Goal: Task Accomplishment & Management: Complete application form

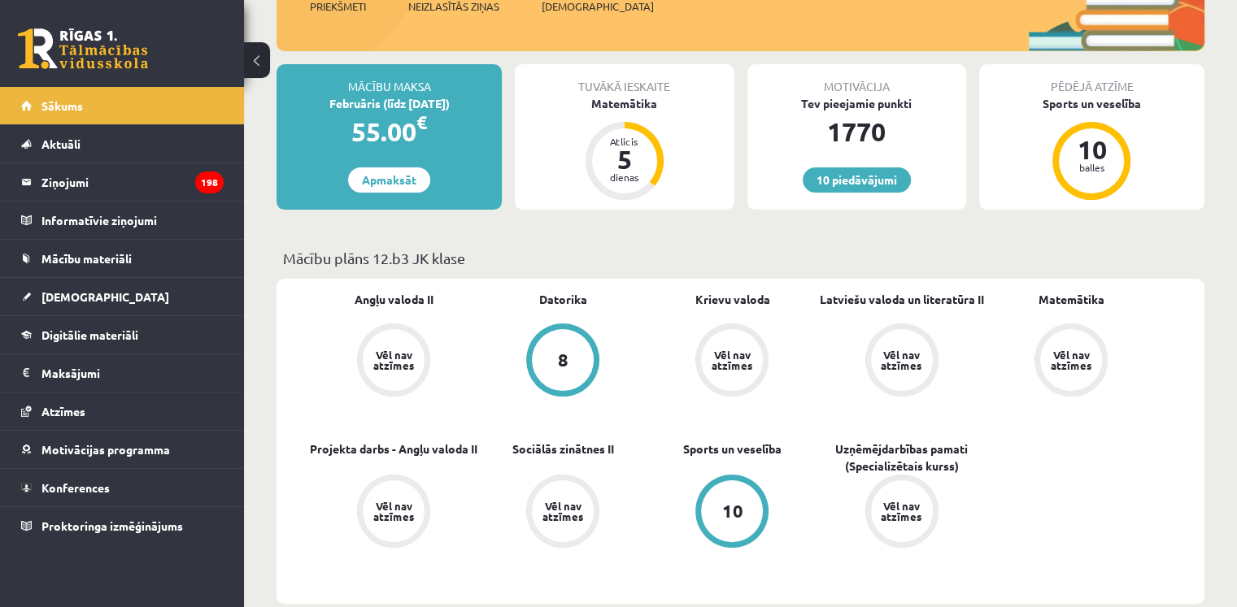
scroll to position [256, 0]
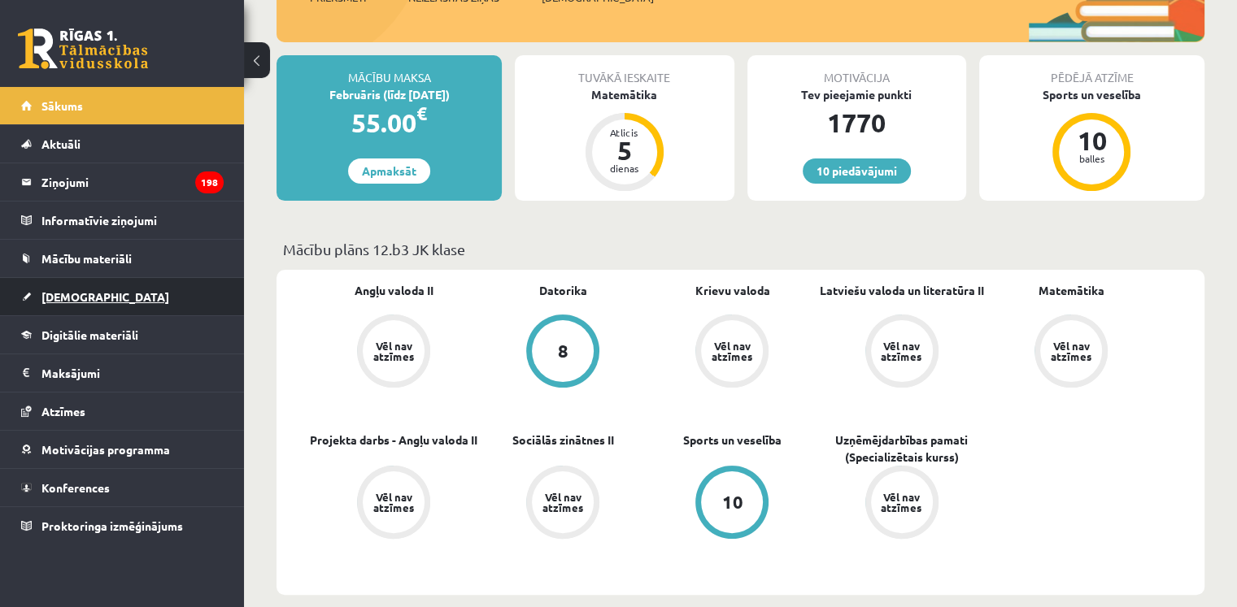
click at [70, 302] on link "[DEMOGRAPHIC_DATA]" at bounding box center [122, 296] width 202 height 37
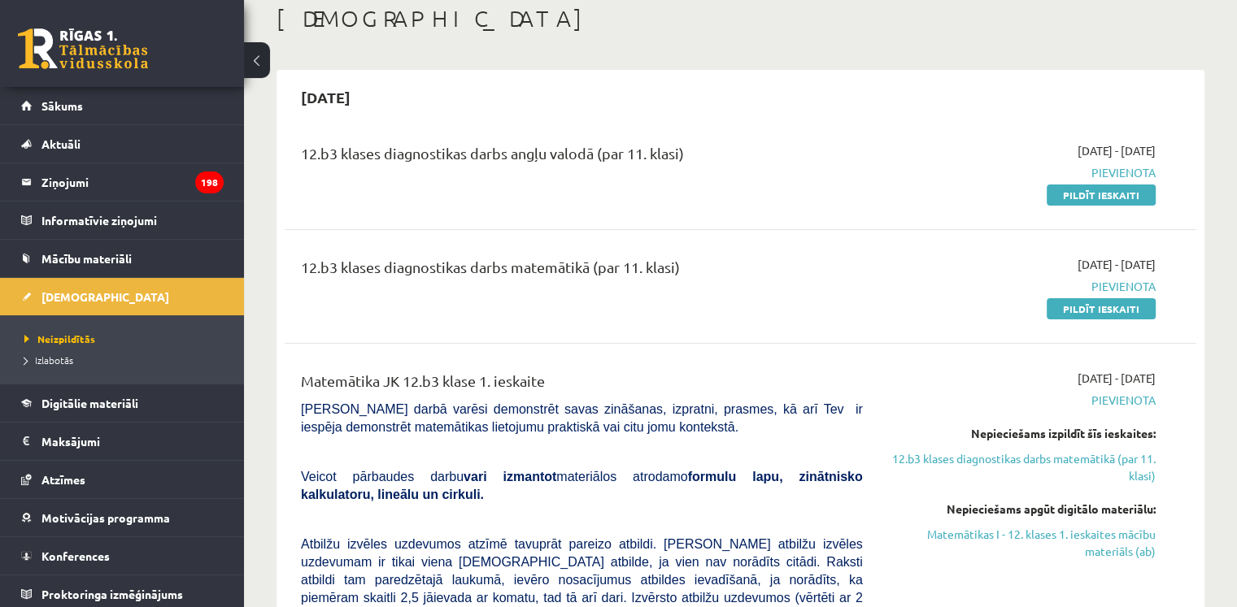
scroll to position [88, 0]
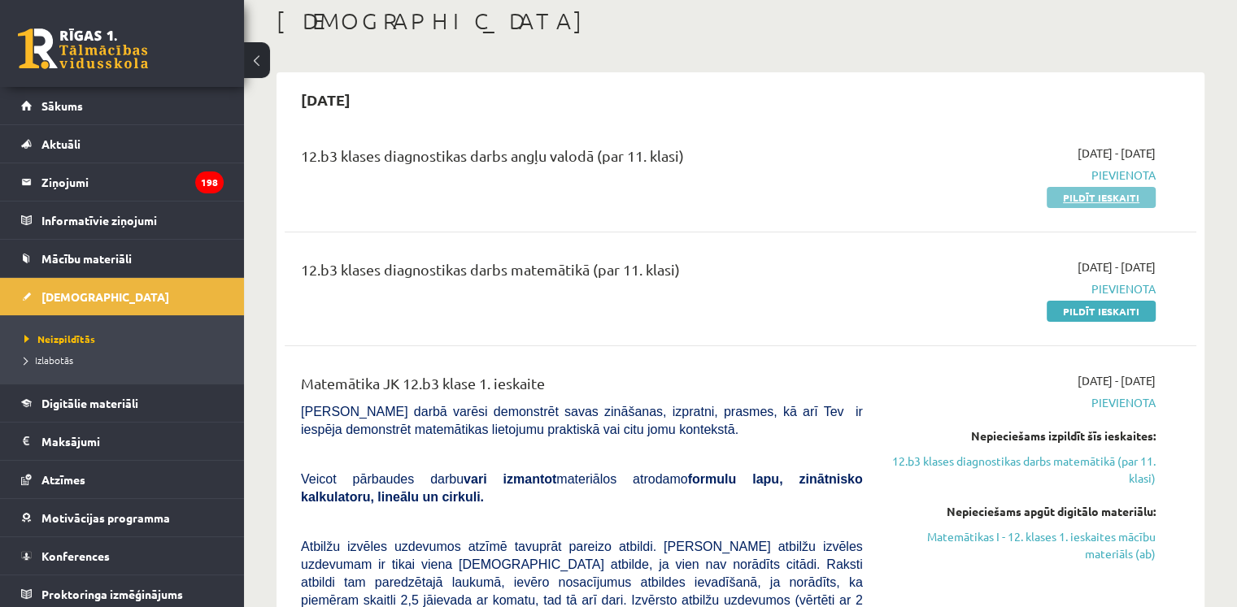
click at [1085, 202] on link "Pildīt ieskaiti" at bounding box center [1100, 197] width 109 height 21
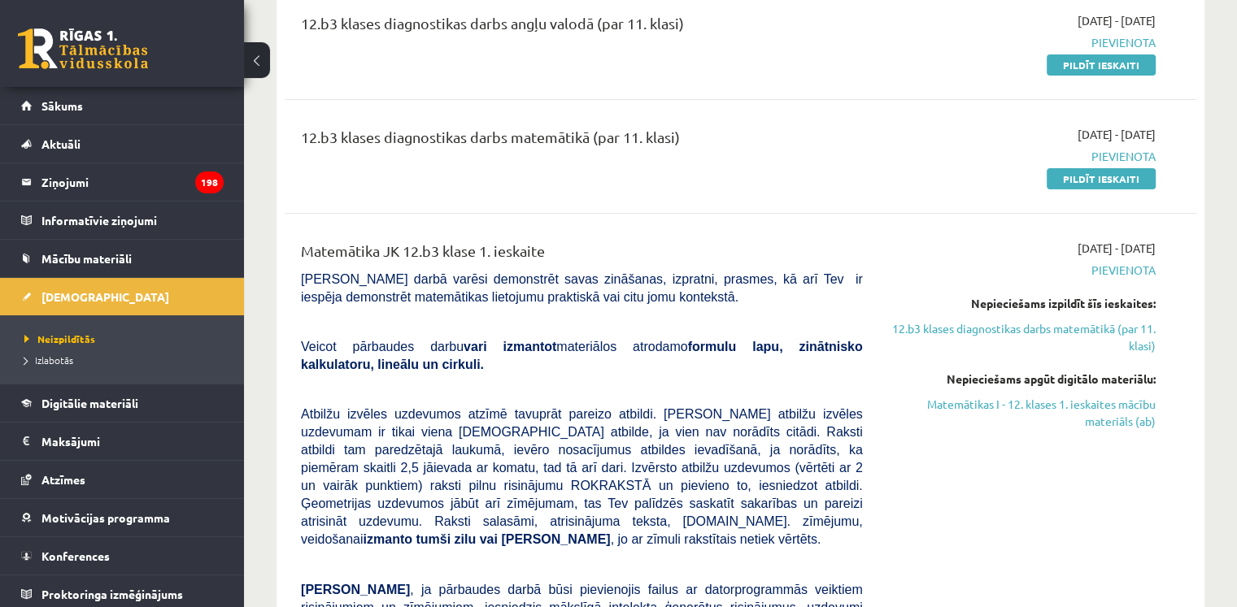
scroll to position [124, 0]
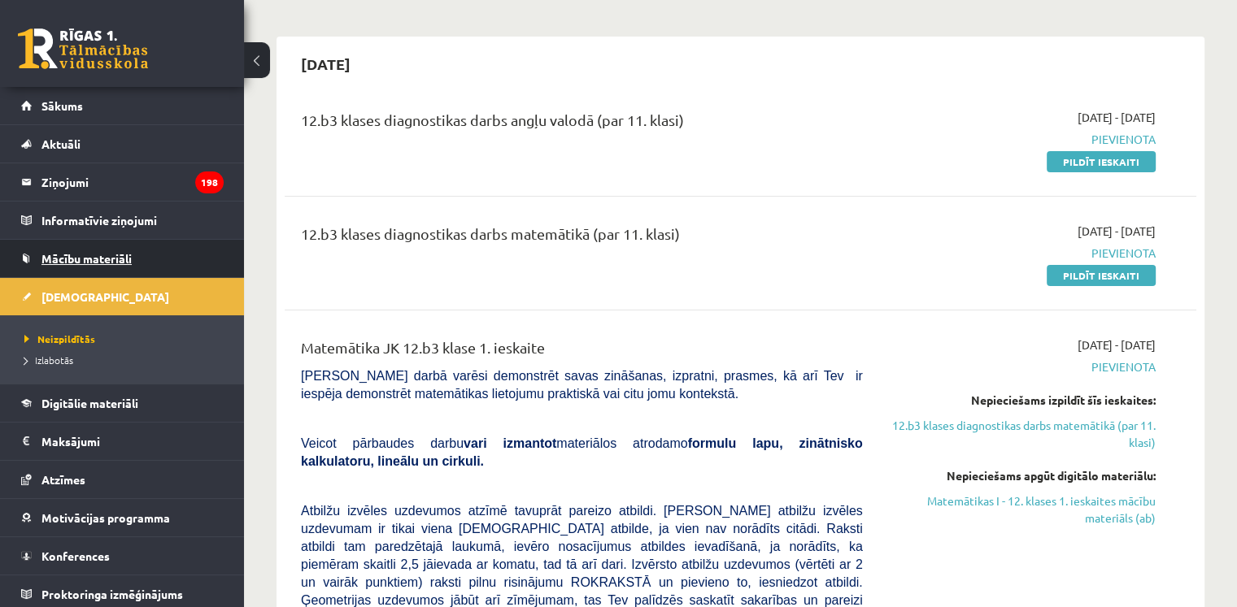
click at [85, 264] on link "Mācību materiāli" at bounding box center [122, 258] width 202 height 37
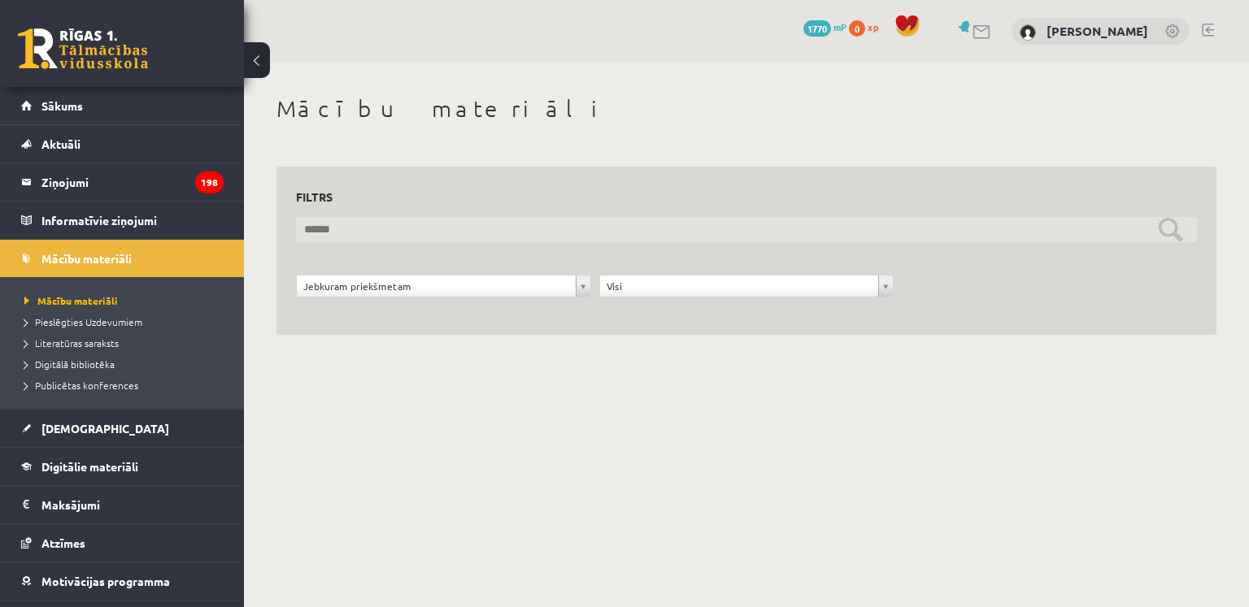
click at [363, 218] on input "text" at bounding box center [746, 229] width 901 height 25
type input "**********"
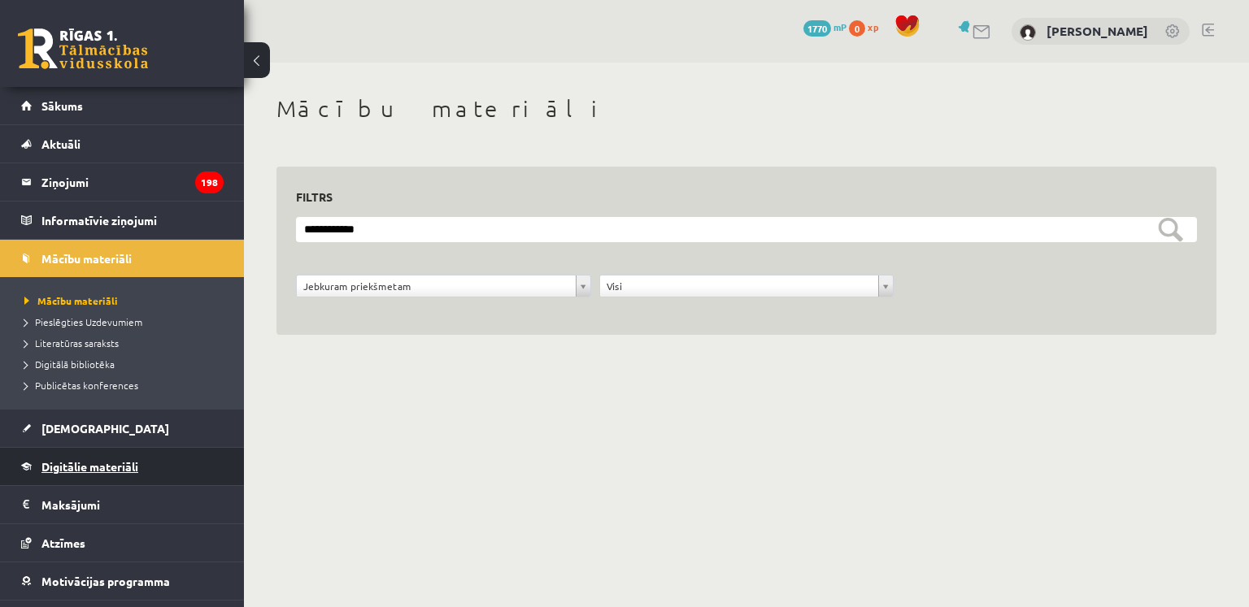
click at [76, 468] on span "Digitālie materiāli" at bounding box center [89, 466] width 97 height 15
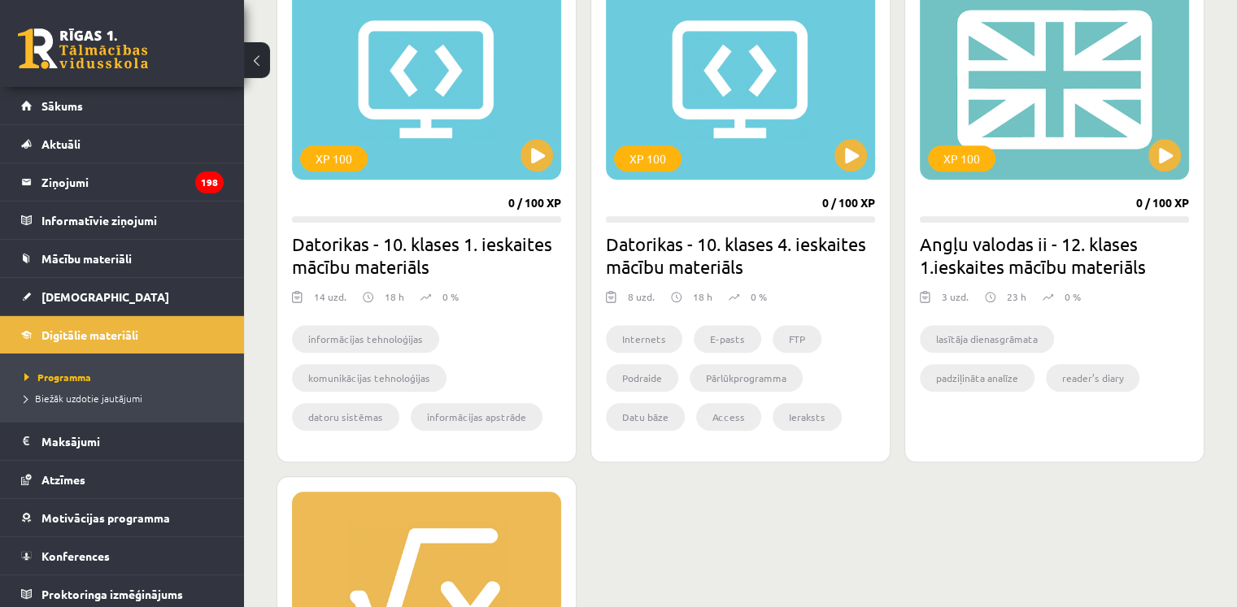
scroll to position [1541, 0]
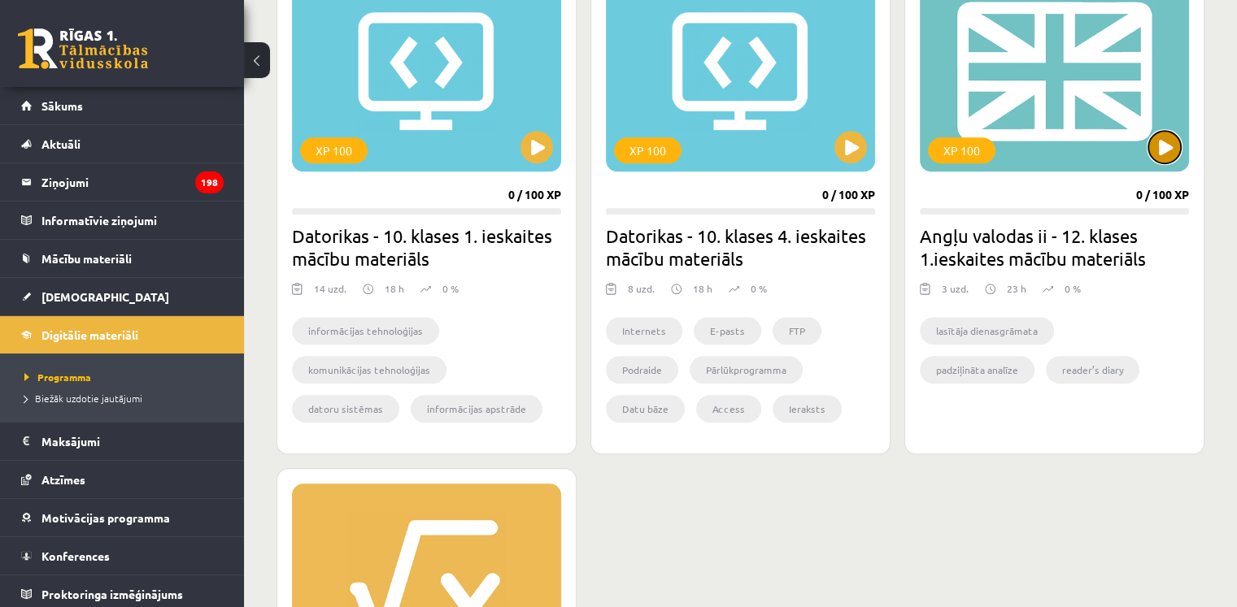
click at [1154, 146] on button at bounding box center [1164, 147] width 33 height 33
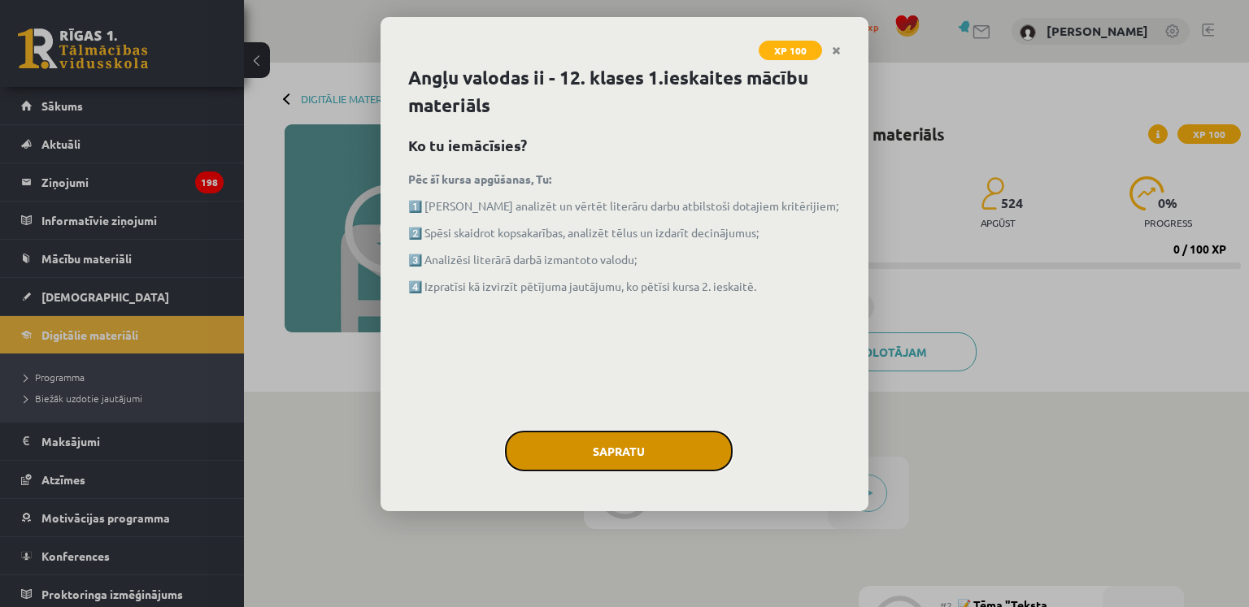
click at [646, 446] on button "Sapratu" at bounding box center [619, 451] width 228 height 41
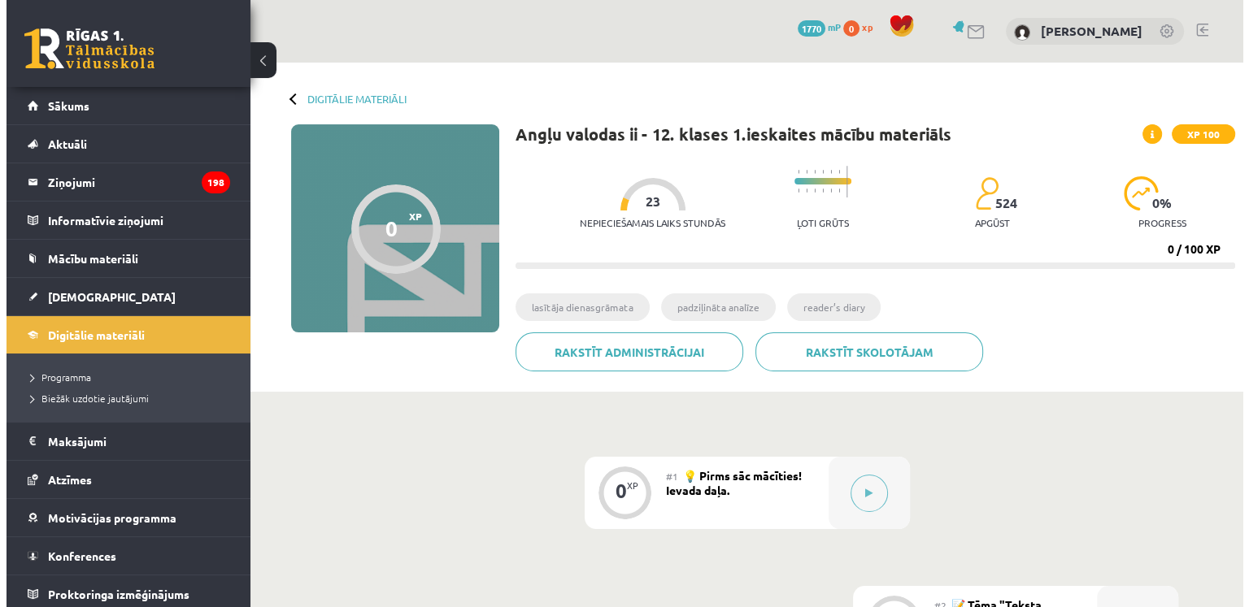
scroll to position [215, 0]
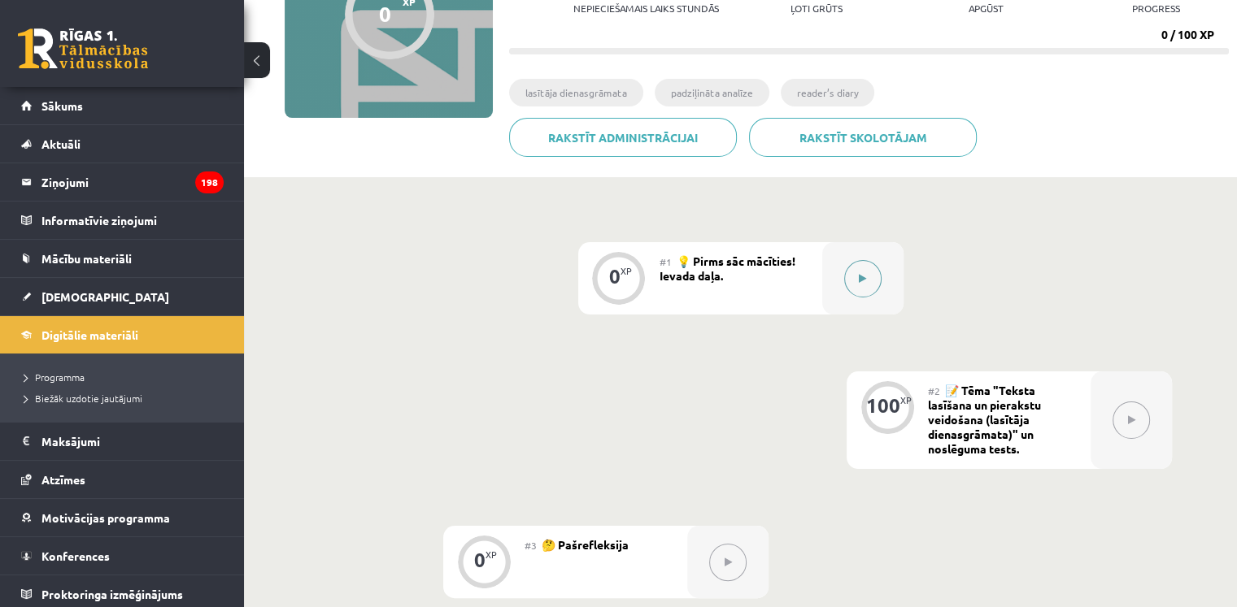
click at [851, 271] on button at bounding box center [862, 278] width 37 height 37
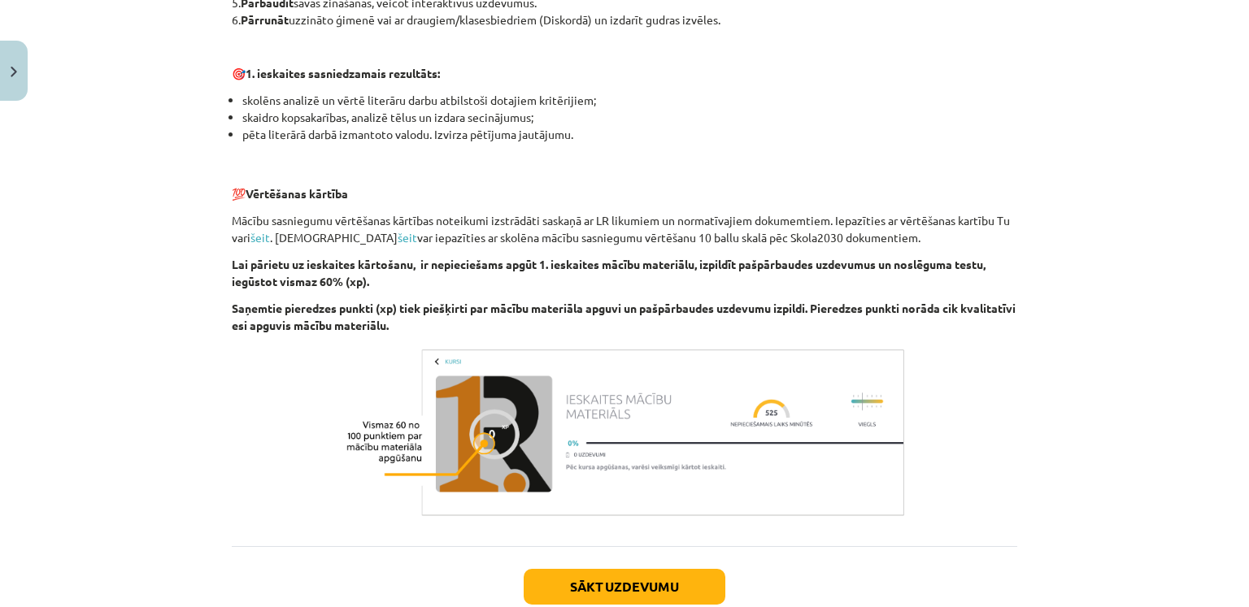
scroll to position [1104, 0]
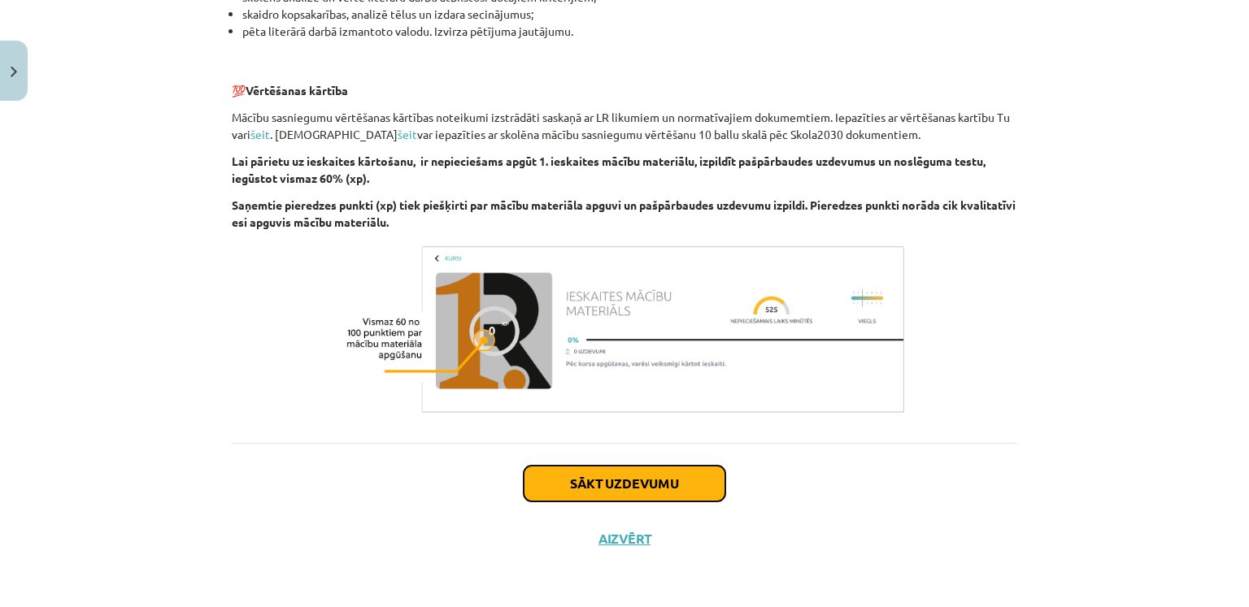
click at [684, 489] on button "Sākt uzdevumu" at bounding box center [625, 484] width 202 height 36
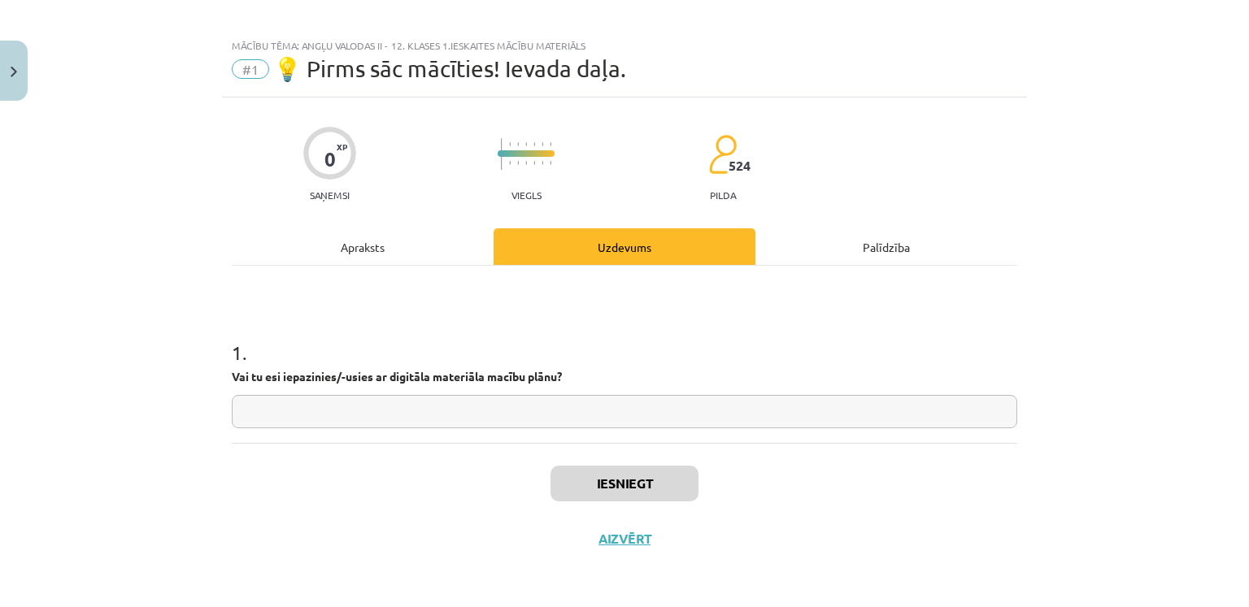
scroll to position [10, 0]
click at [512, 410] on input "text" at bounding box center [624, 412] width 785 height 33
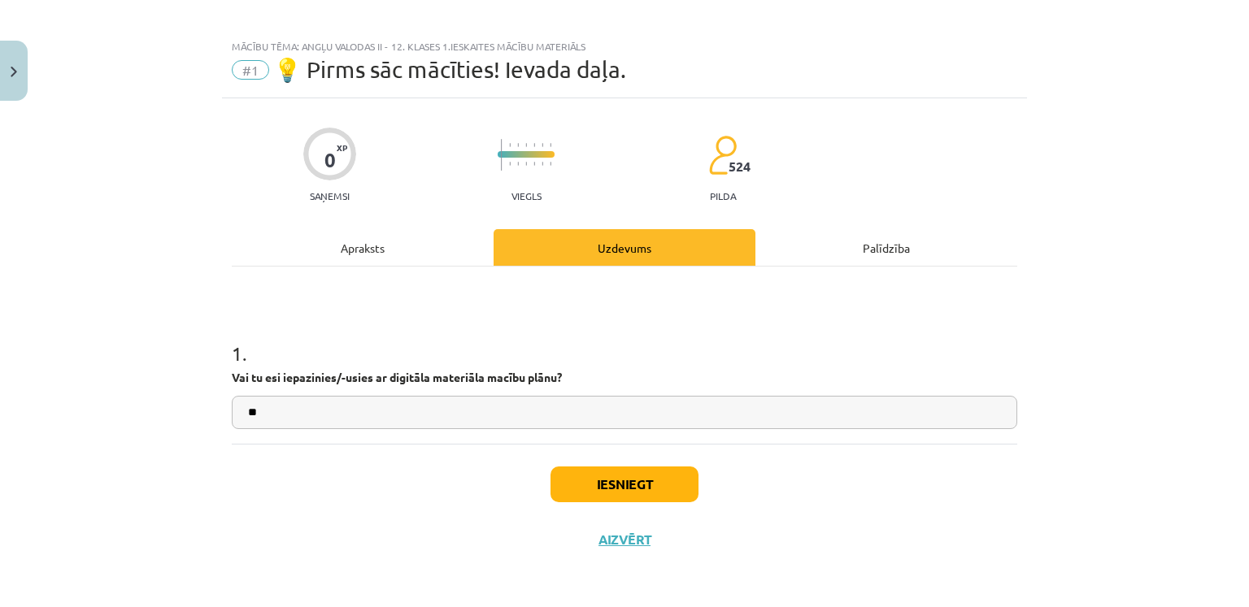
click at [512, 410] on input "**" at bounding box center [624, 412] width 785 height 33
type input "**"
click at [564, 493] on button "Iesniegt" at bounding box center [624, 485] width 148 height 36
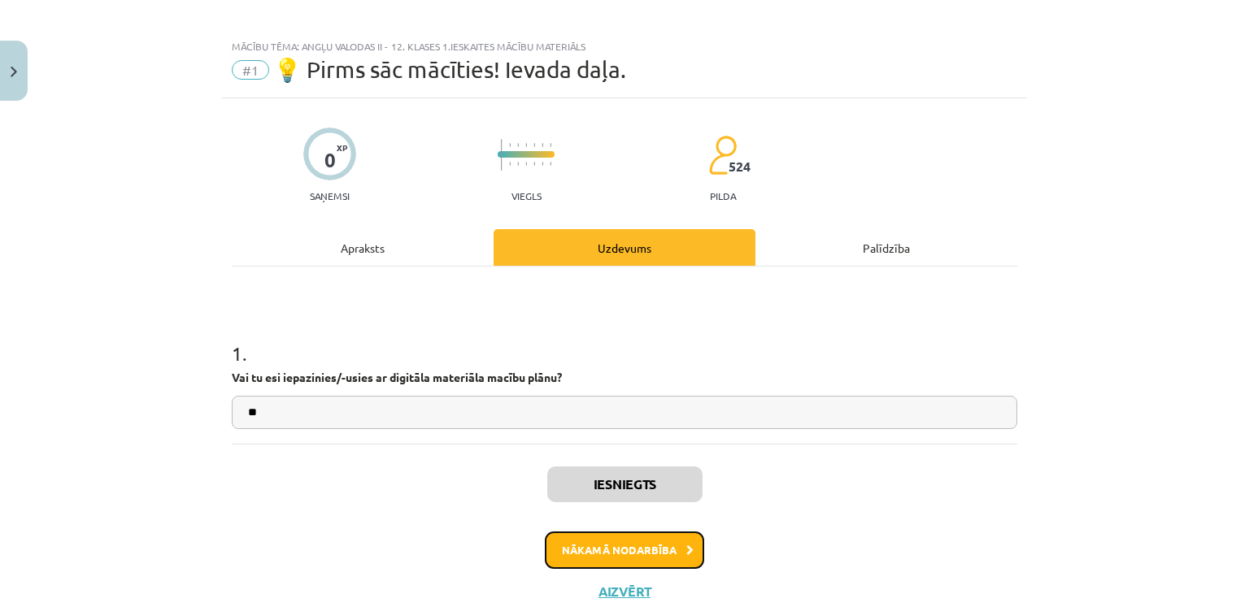
click at [585, 554] on button "Nākamā nodarbība" at bounding box center [624, 550] width 159 height 37
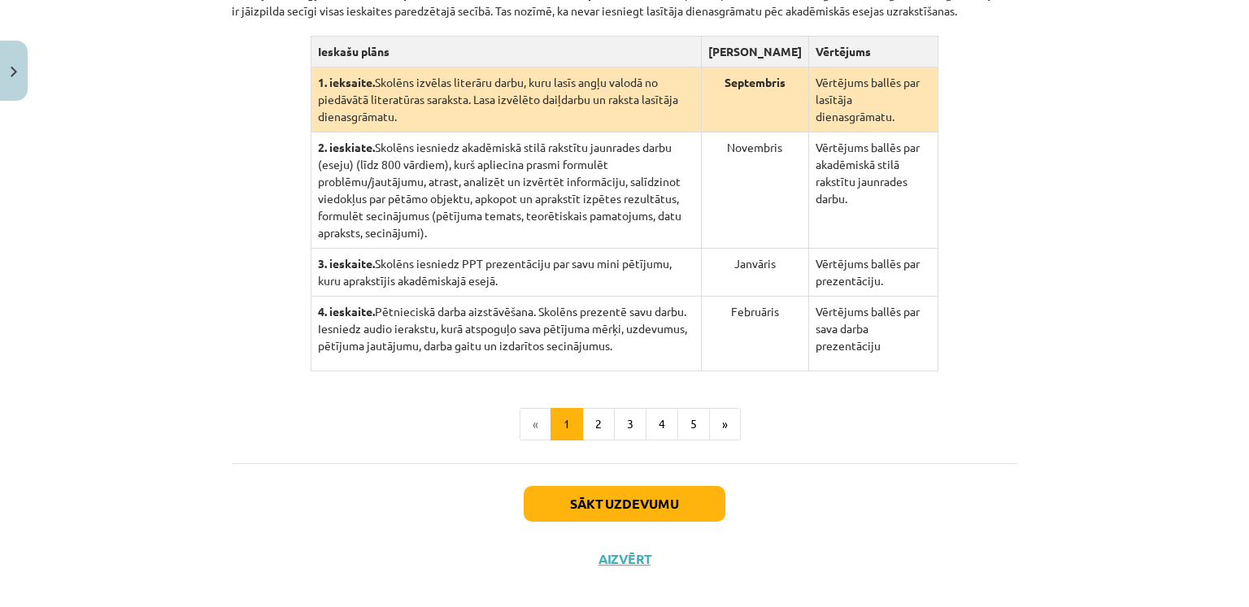
scroll to position [404, 0]
click at [593, 409] on button "2" at bounding box center [598, 425] width 33 height 33
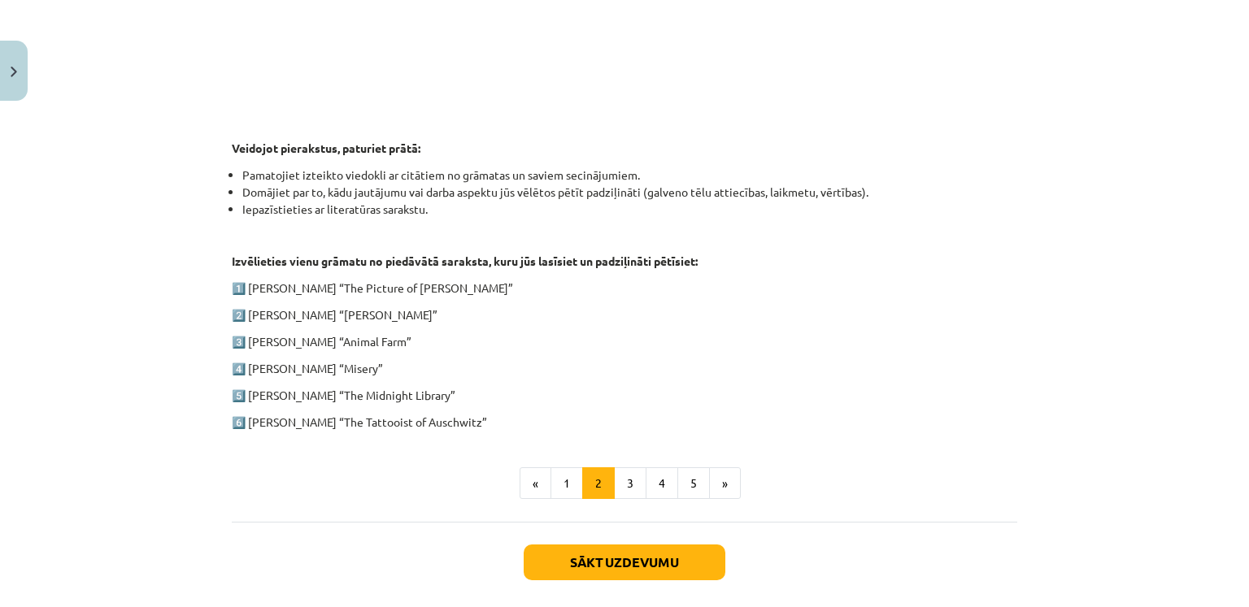
scroll to position [776, 0]
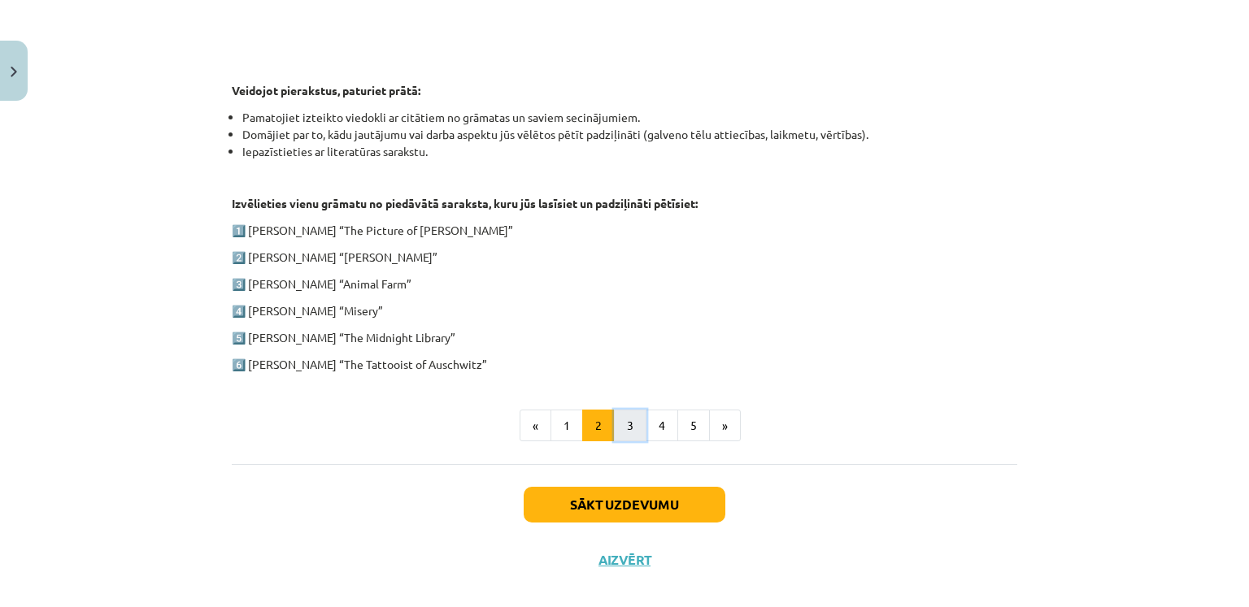
click at [621, 429] on button "3" at bounding box center [630, 426] width 33 height 33
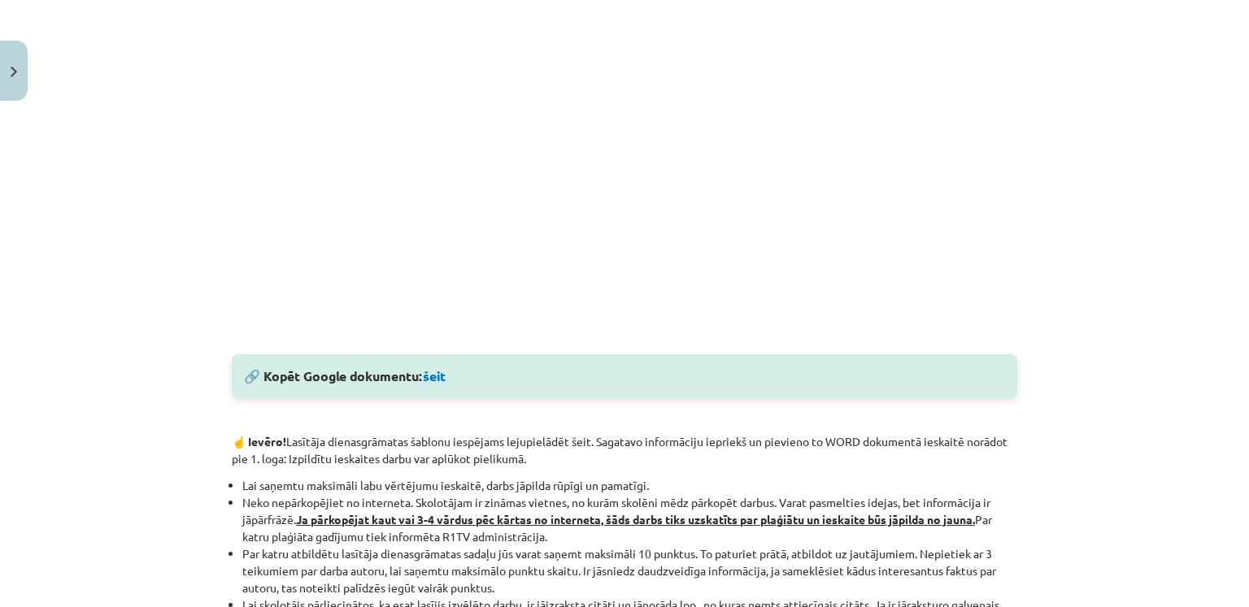
scroll to position [603, 0]
click at [433, 380] on link "šeit" at bounding box center [434, 375] width 23 height 17
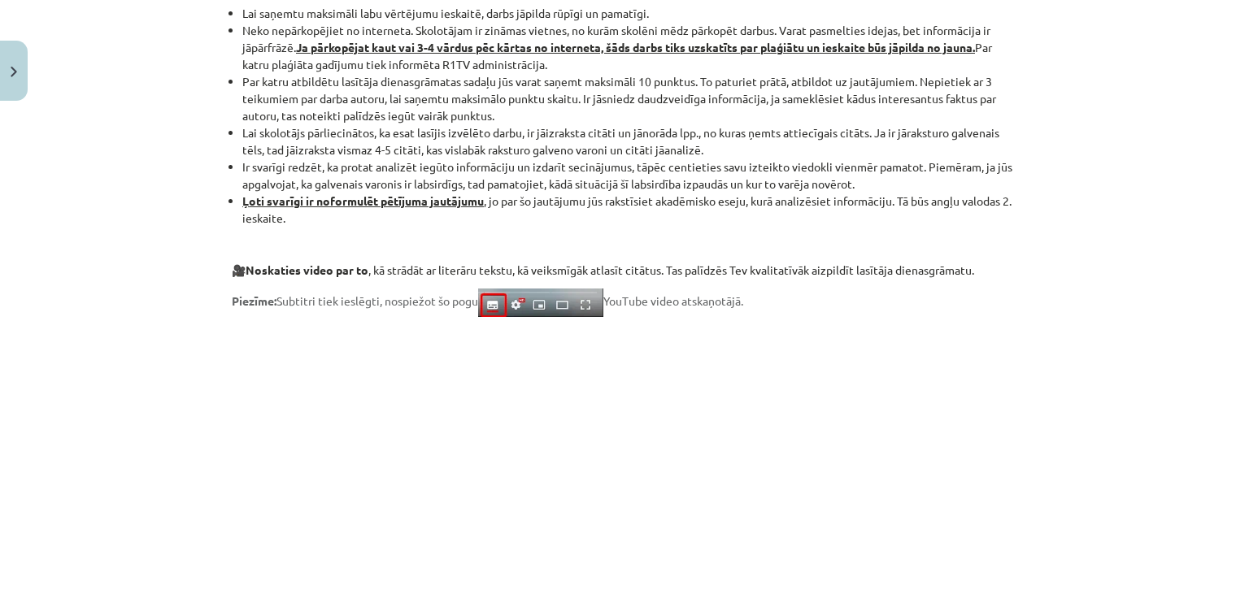
scroll to position [1309, 0]
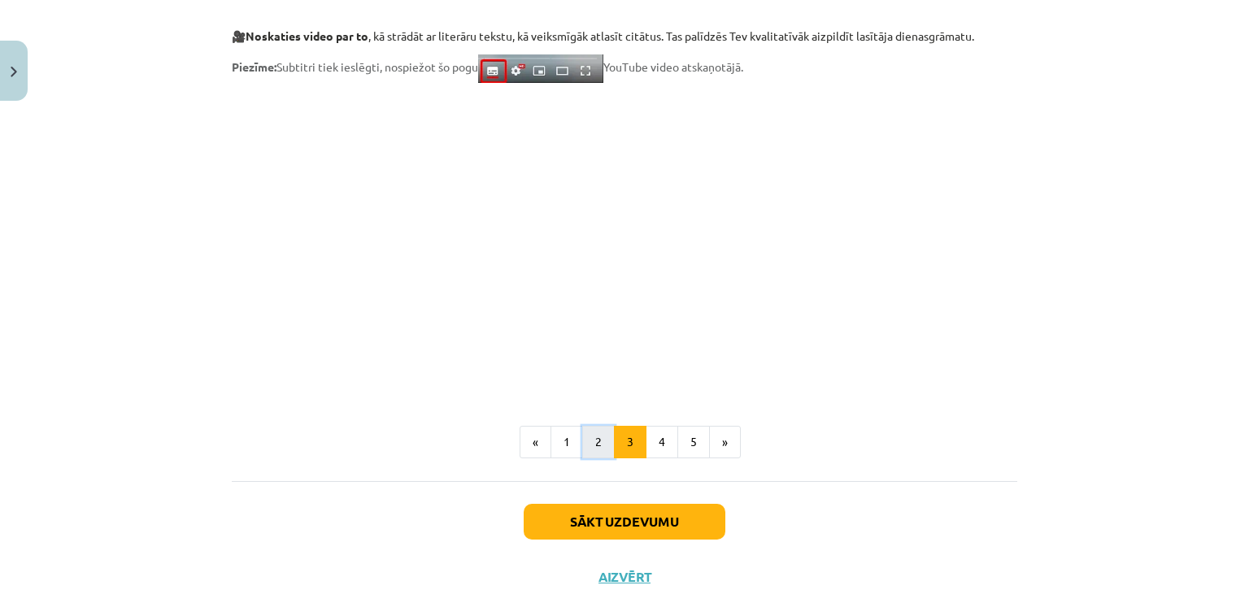
click at [592, 456] on button "2" at bounding box center [598, 442] width 33 height 33
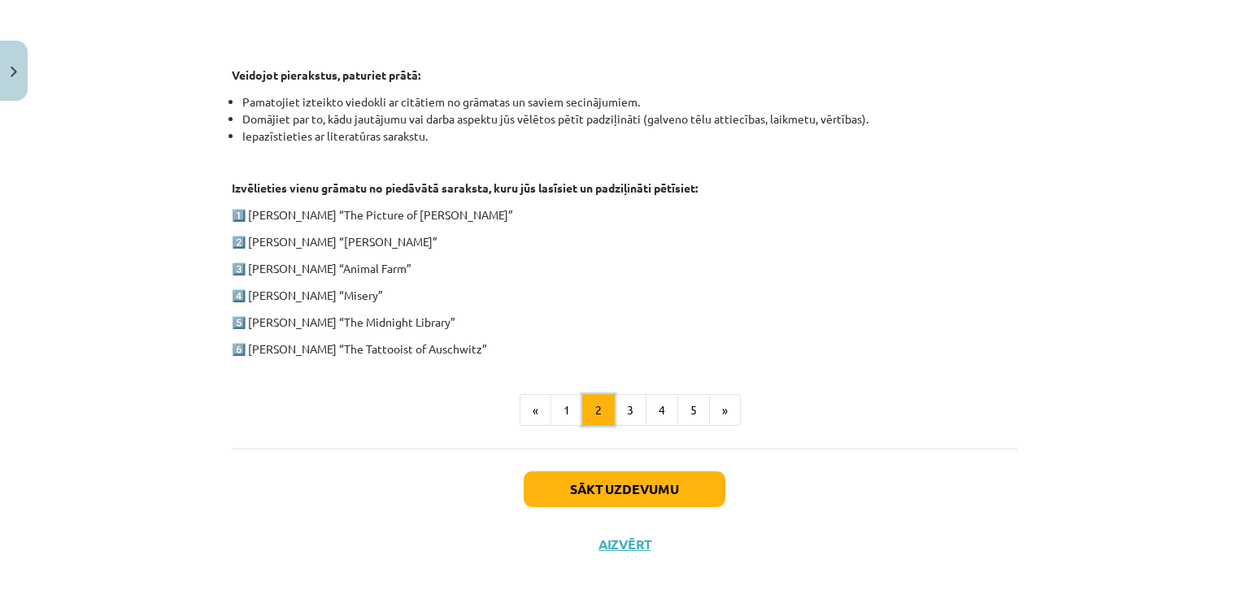
scroll to position [795, 0]
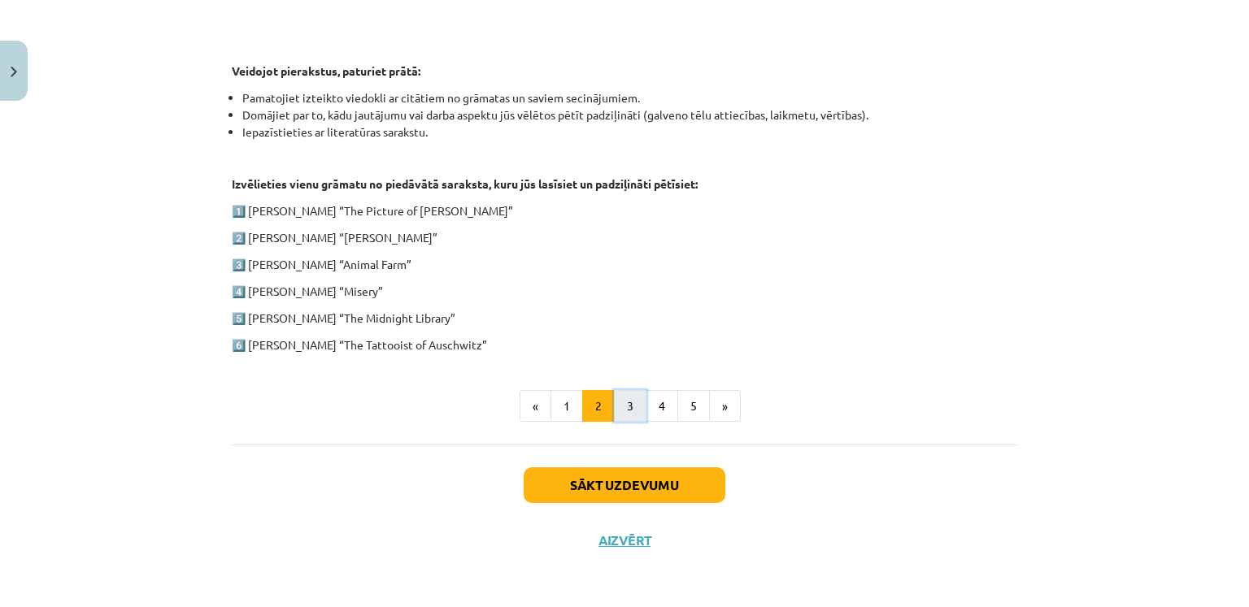
click at [628, 390] on button "3" at bounding box center [630, 406] width 33 height 33
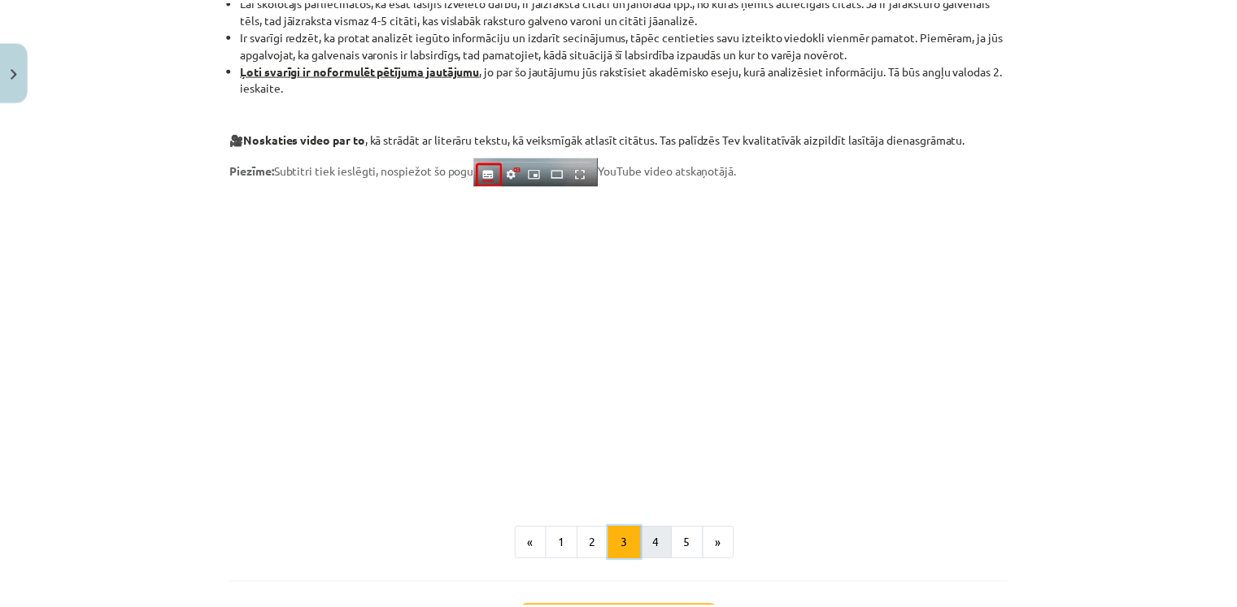
scroll to position [1346, 0]
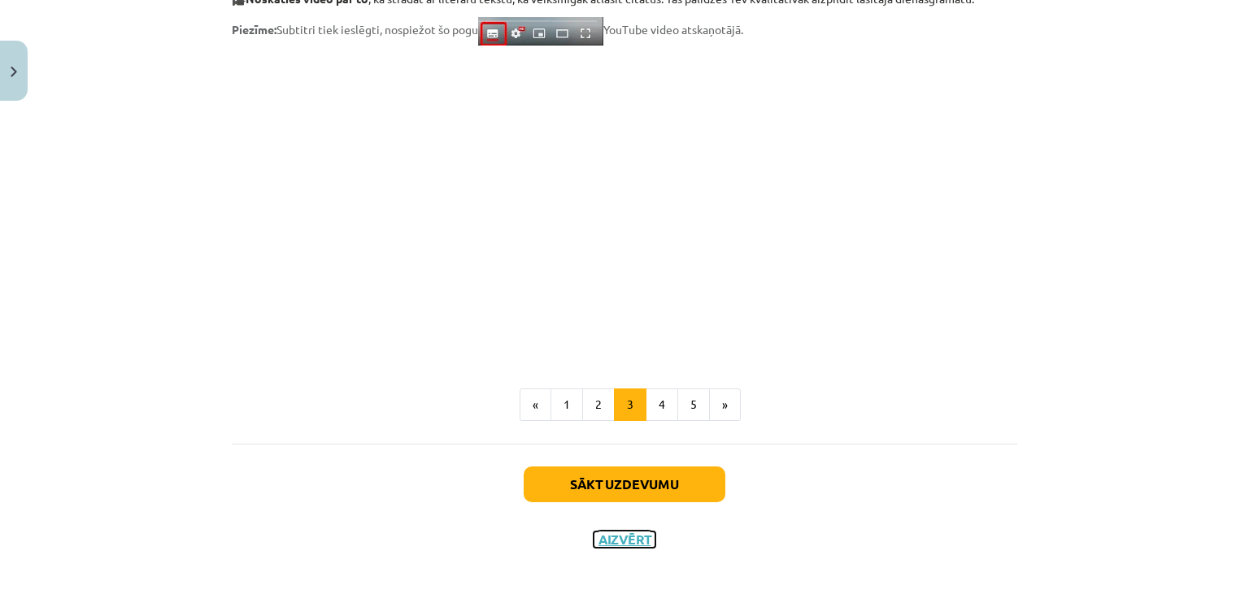
click at [625, 540] on button "Aizvērt" at bounding box center [624, 540] width 62 height 16
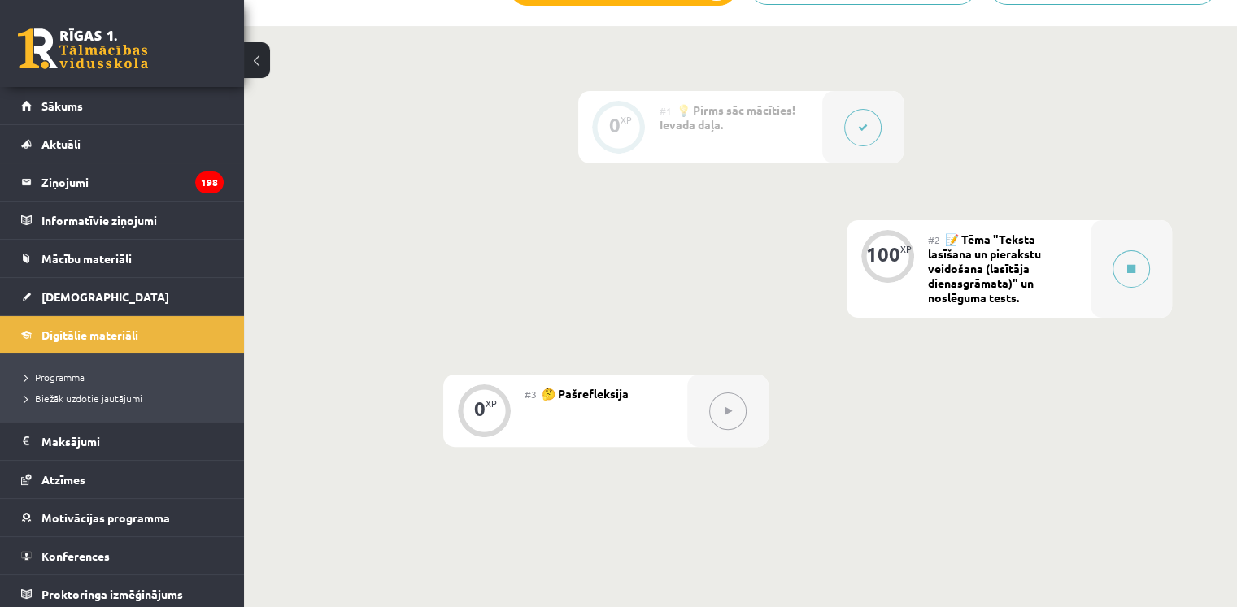
scroll to position [491, 0]
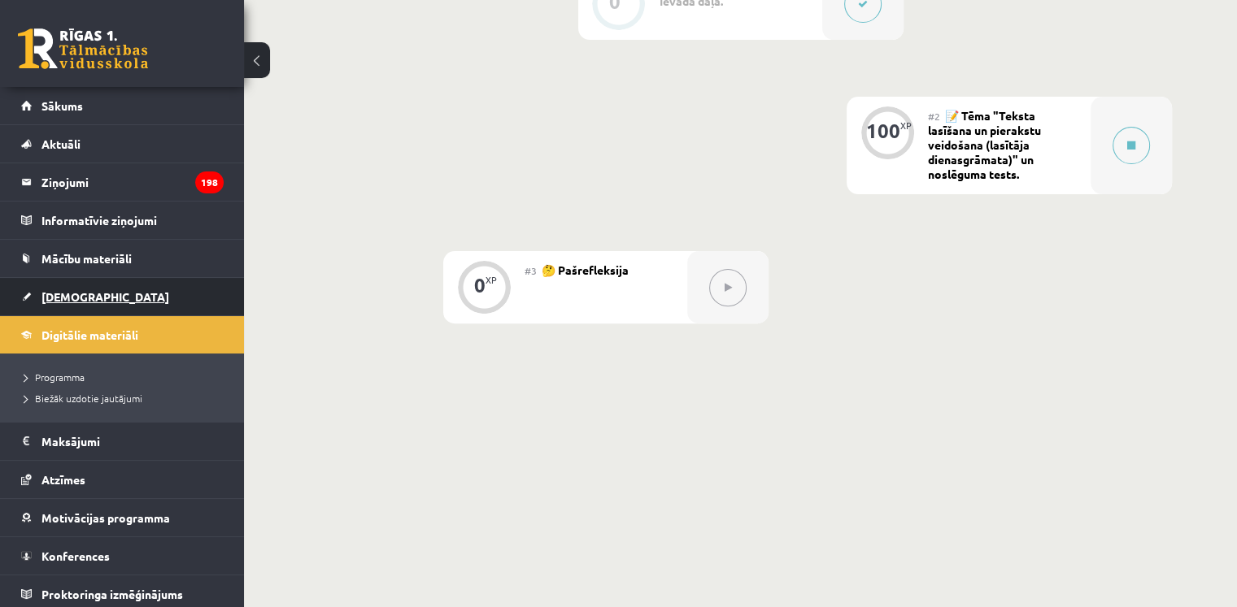
click at [52, 291] on span "[DEMOGRAPHIC_DATA]" at bounding box center [105, 296] width 128 height 15
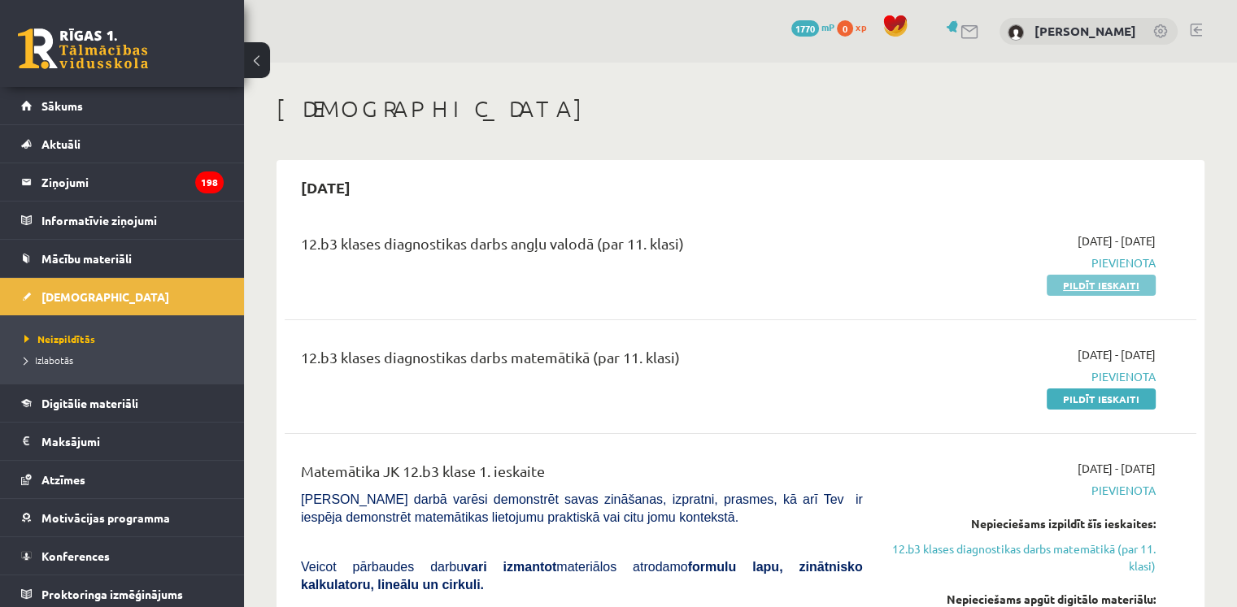
click at [1072, 291] on link "Pildīt ieskaiti" at bounding box center [1100, 285] width 109 height 21
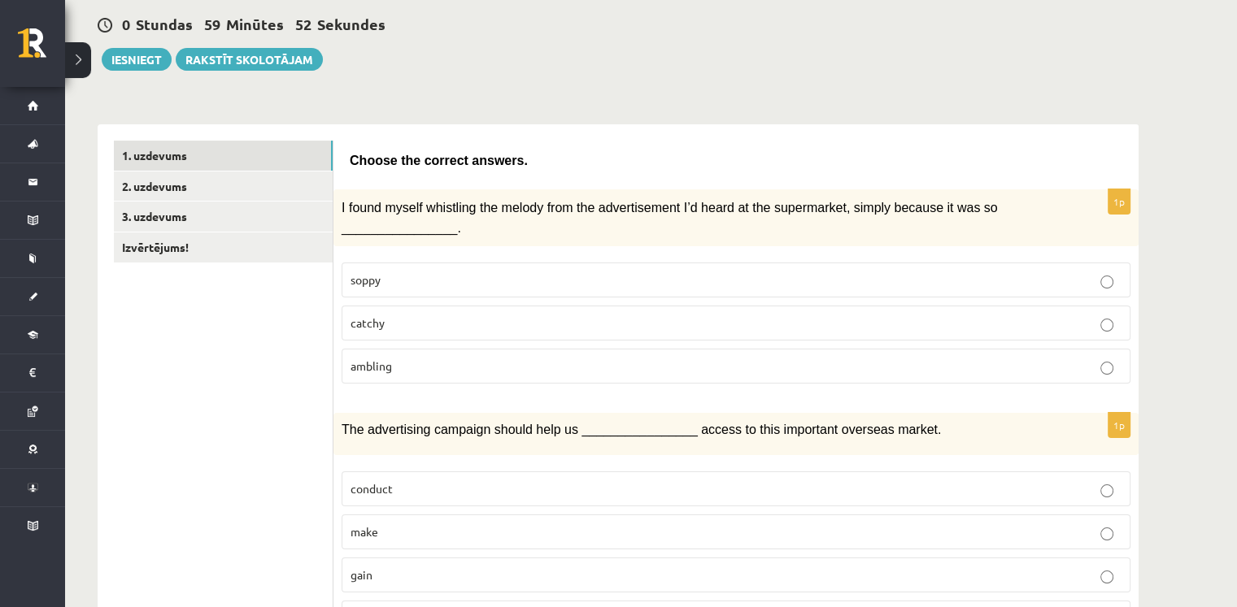
scroll to position [150, 0]
click at [428, 316] on p "catchy" at bounding box center [735, 324] width 771 height 17
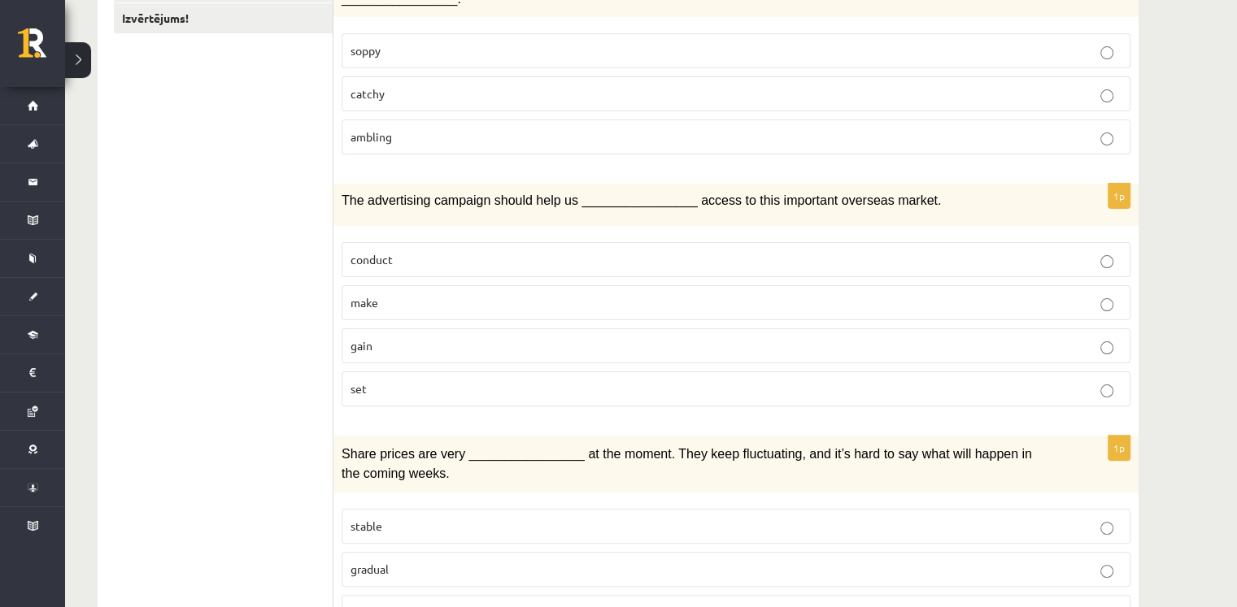
scroll to position [382, 0]
click at [415, 336] on p "gain" at bounding box center [735, 344] width 771 height 17
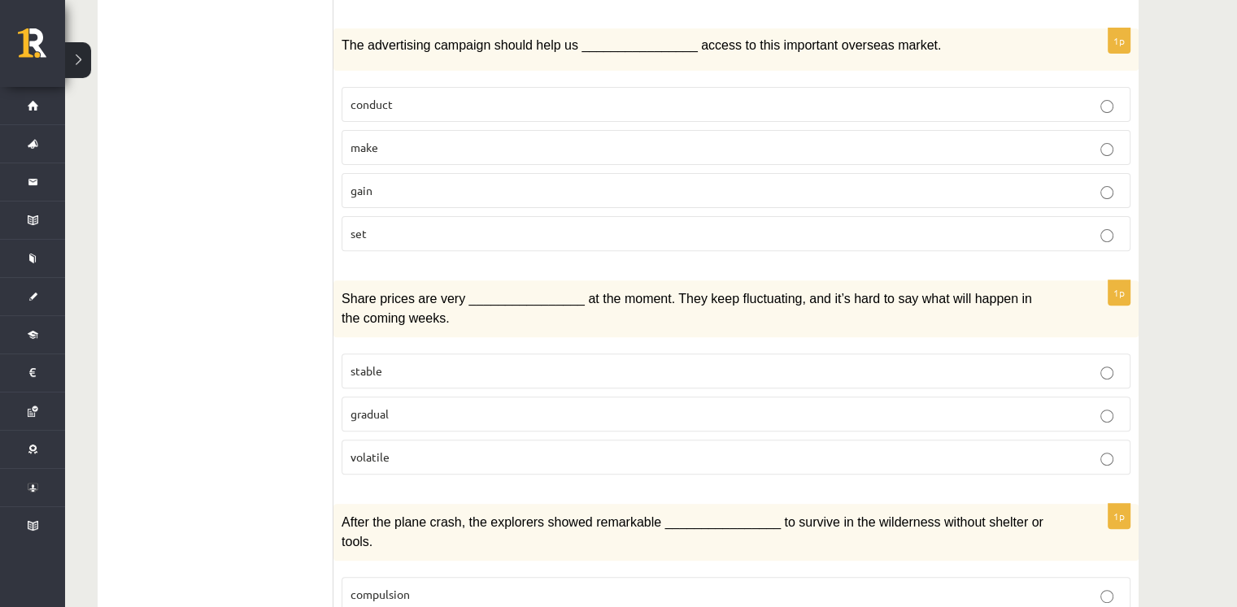
scroll to position [541, 0]
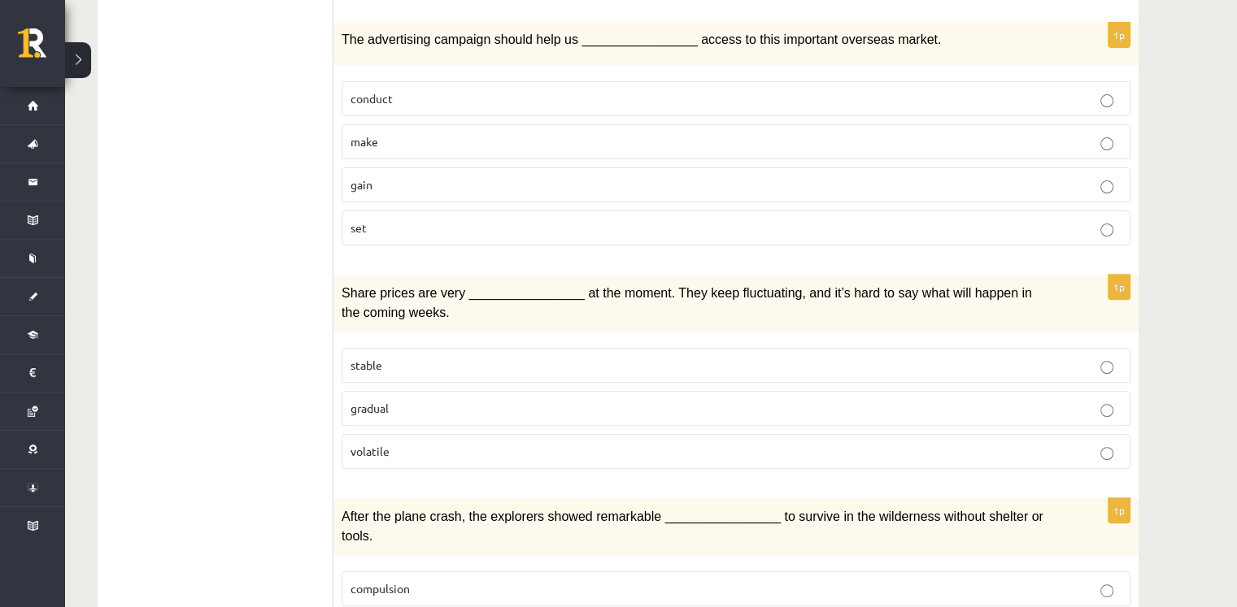
click at [409, 359] on p "stable" at bounding box center [735, 365] width 771 height 17
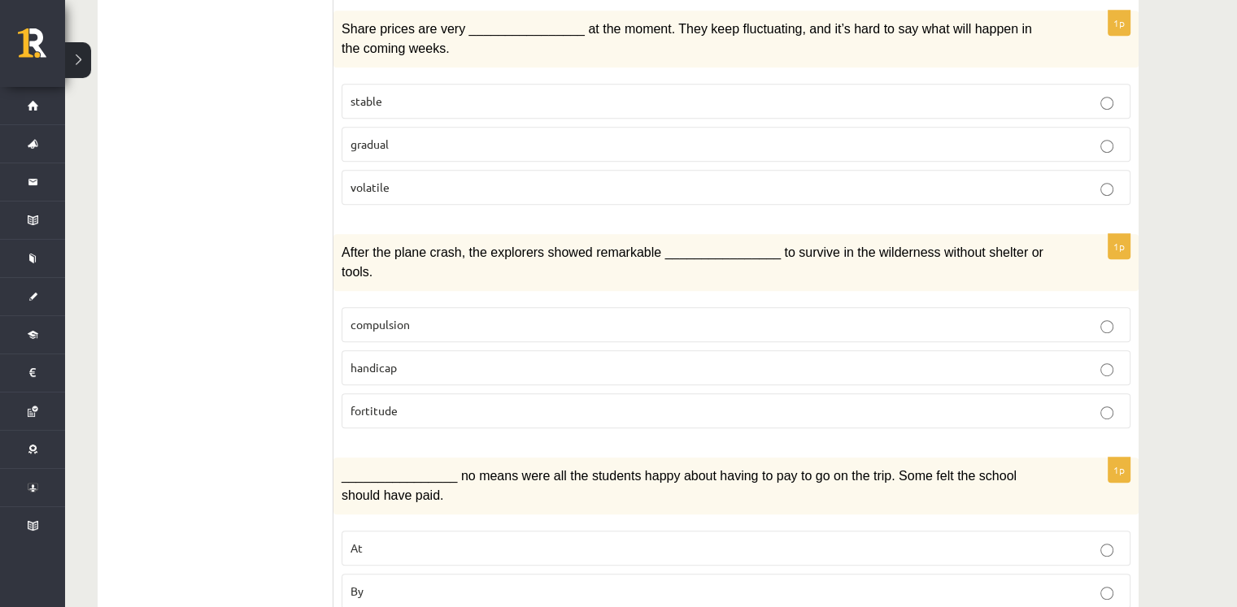
scroll to position [806, 0]
click at [449, 315] on p "compulsion" at bounding box center [735, 323] width 771 height 17
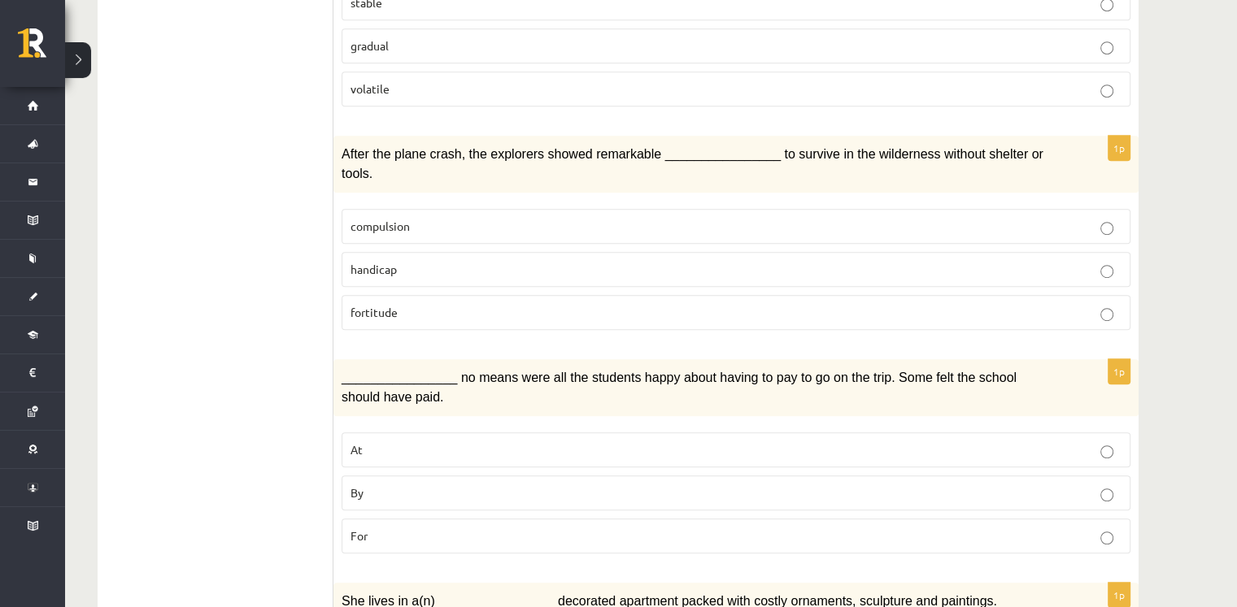
scroll to position [904, 0]
click at [462, 304] on p "fortitude" at bounding box center [735, 312] width 771 height 17
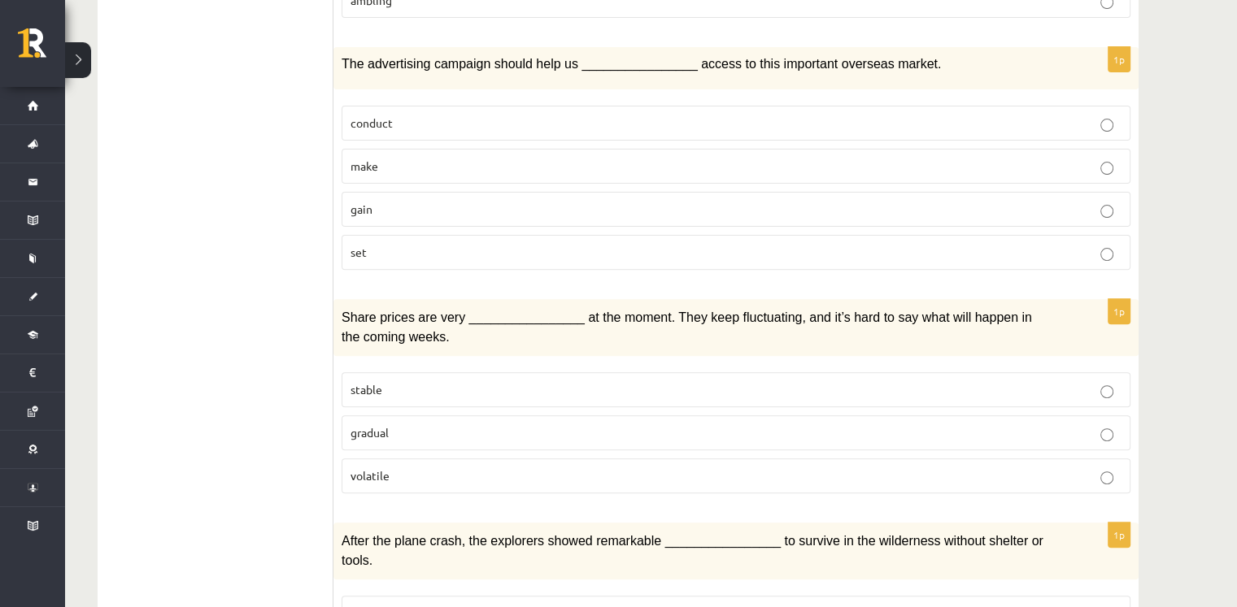
scroll to position [519, 0]
click at [488, 468] on p "volatile" at bounding box center [735, 474] width 771 height 17
click at [533, 430] on label "gradual" at bounding box center [735, 431] width 789 height 35
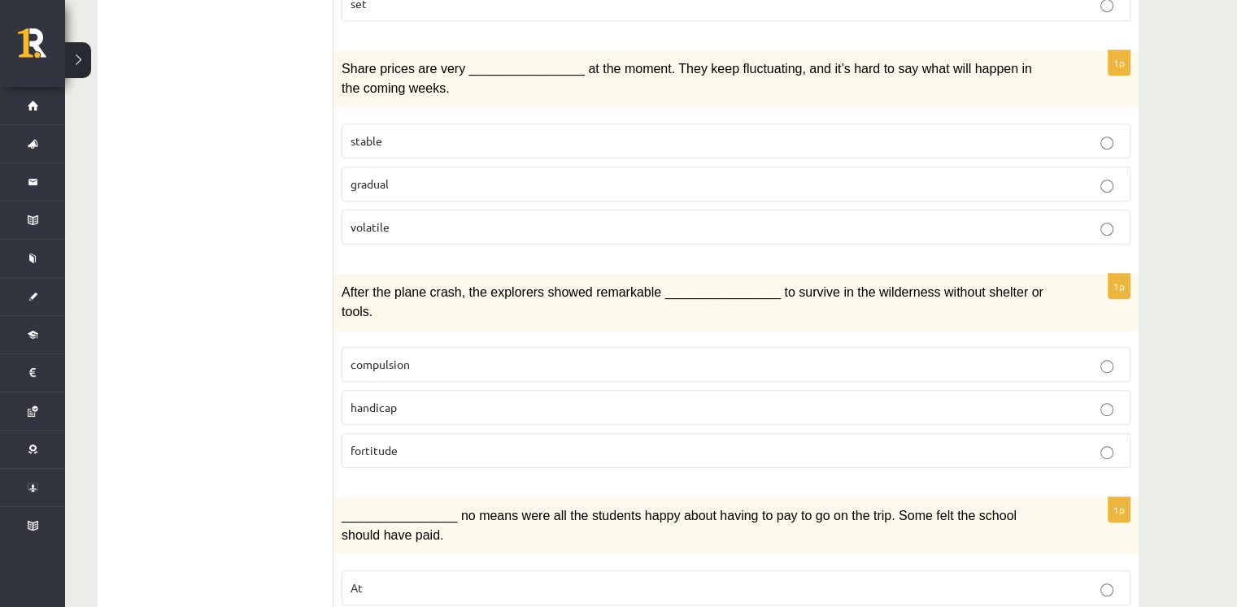
scroll to position [764, 0]
click at [550, 220] on p "volatile" at bounding box center [735, 228] width 771 height 17
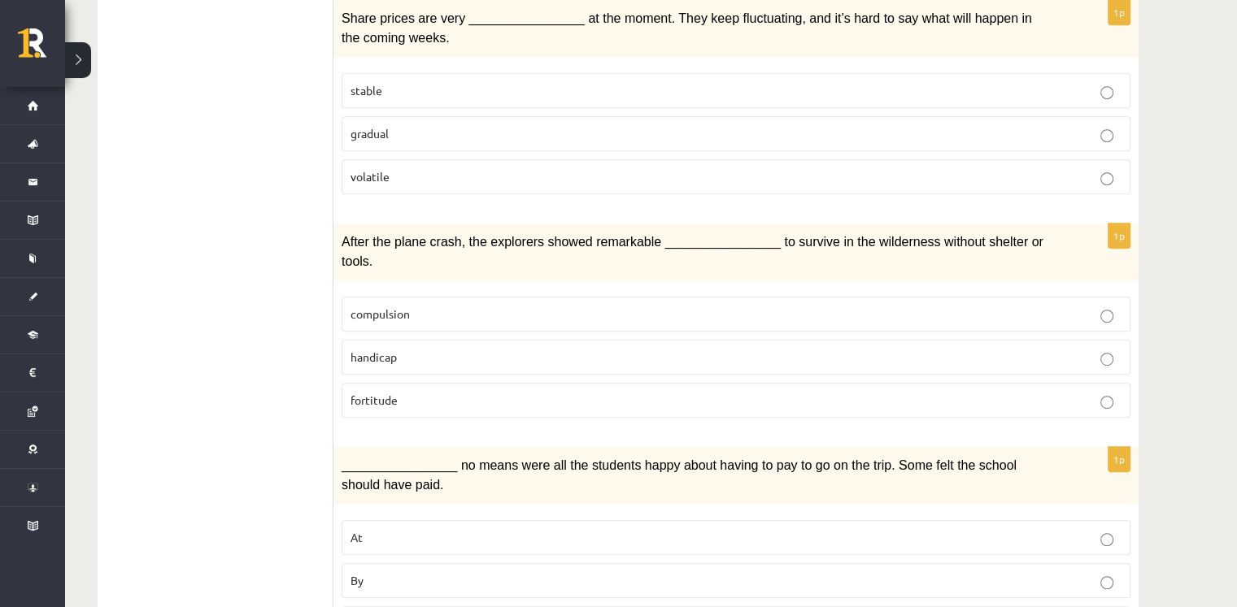
scroll to position [835, 0]
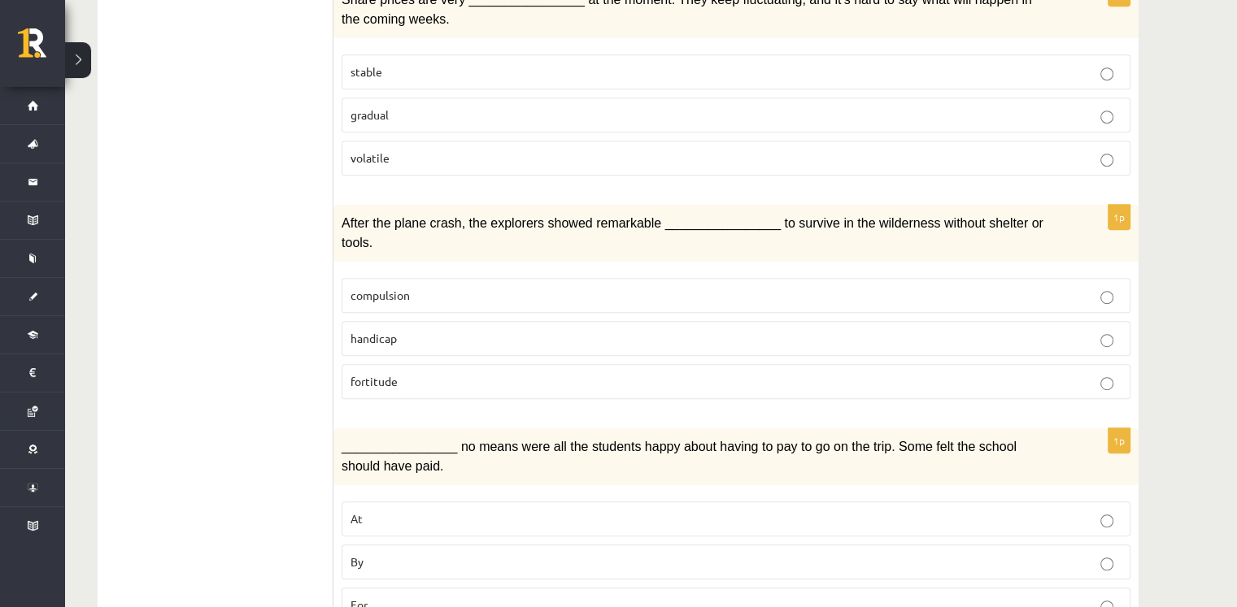
click at [512, 287] on p "compulsion" at bounding box center [735, 295] width 771 height 17
click at [459, 373] on p "fortitude" at bounding box center [735, 381] width 771 height 17
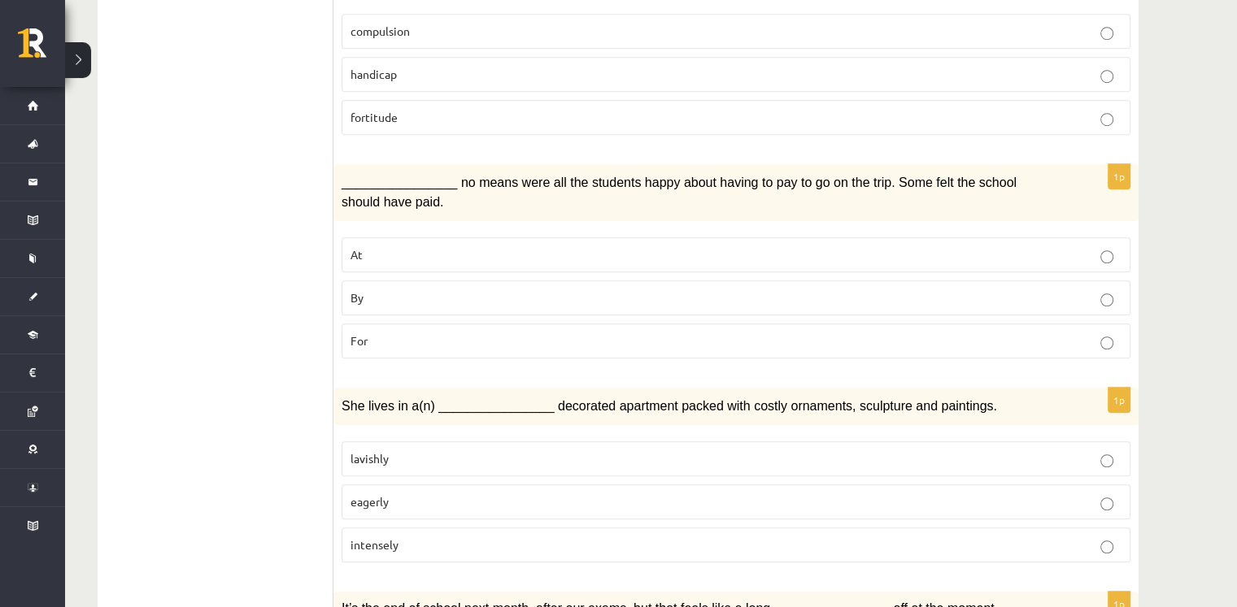
scroll to position [1098, 0]
click at [430, 291] on p "By" at bounding box center [735, 299] width 771 height 17
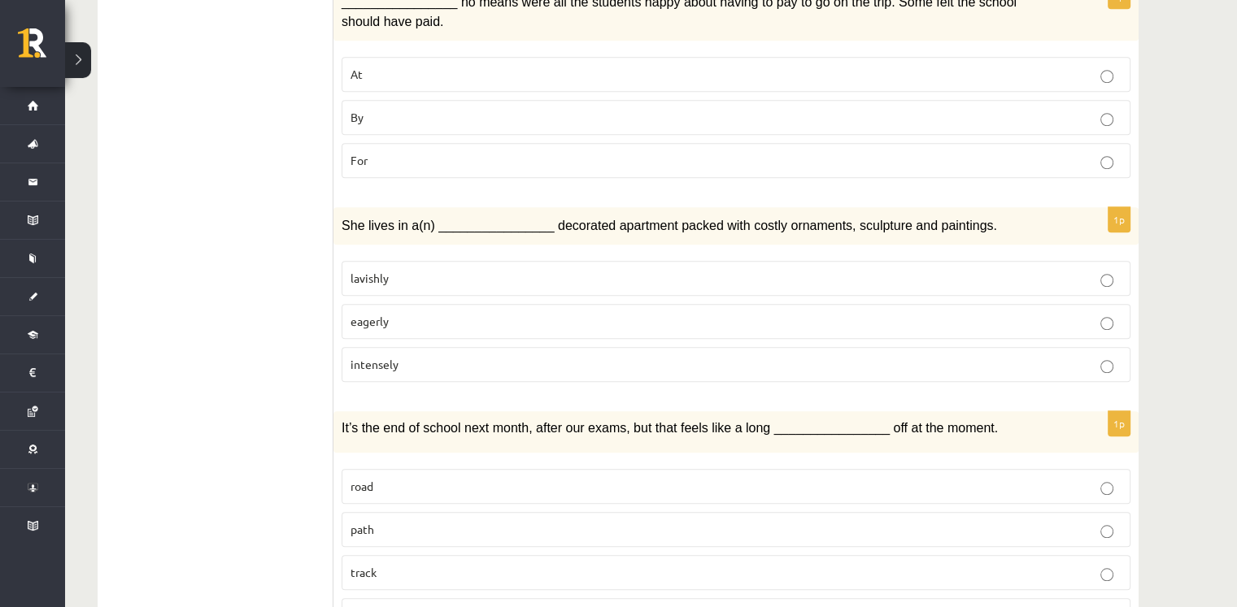
scroll to position [1283, 0]
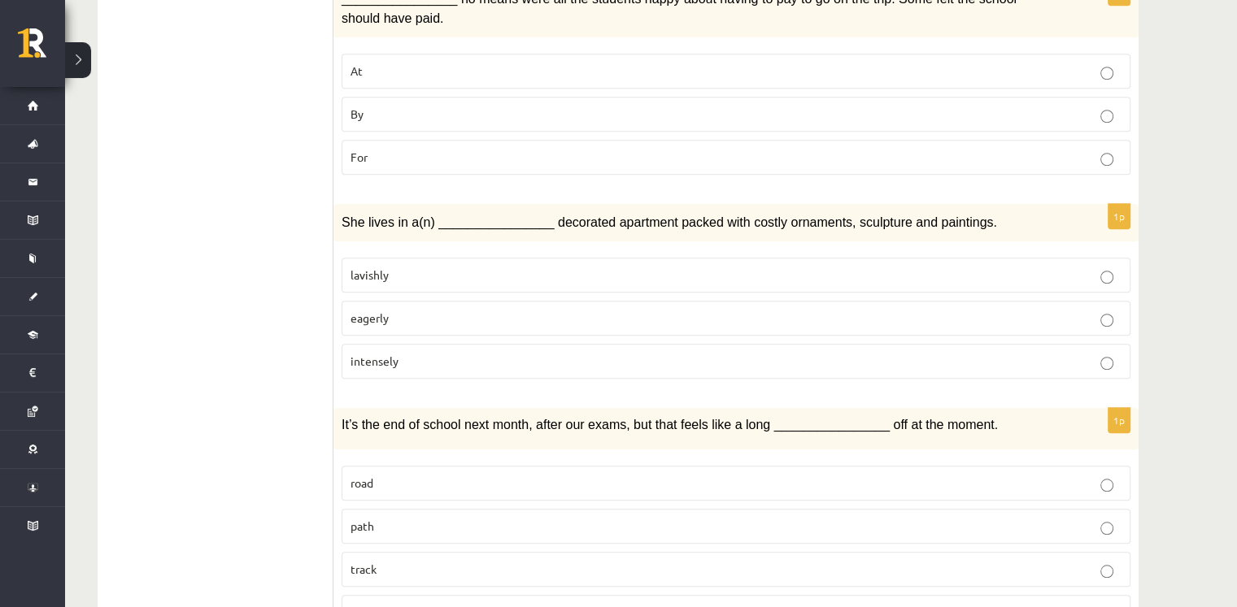
click at [411, 353] on p "intensely" at bounding box center [735, 361] width 771 height 17
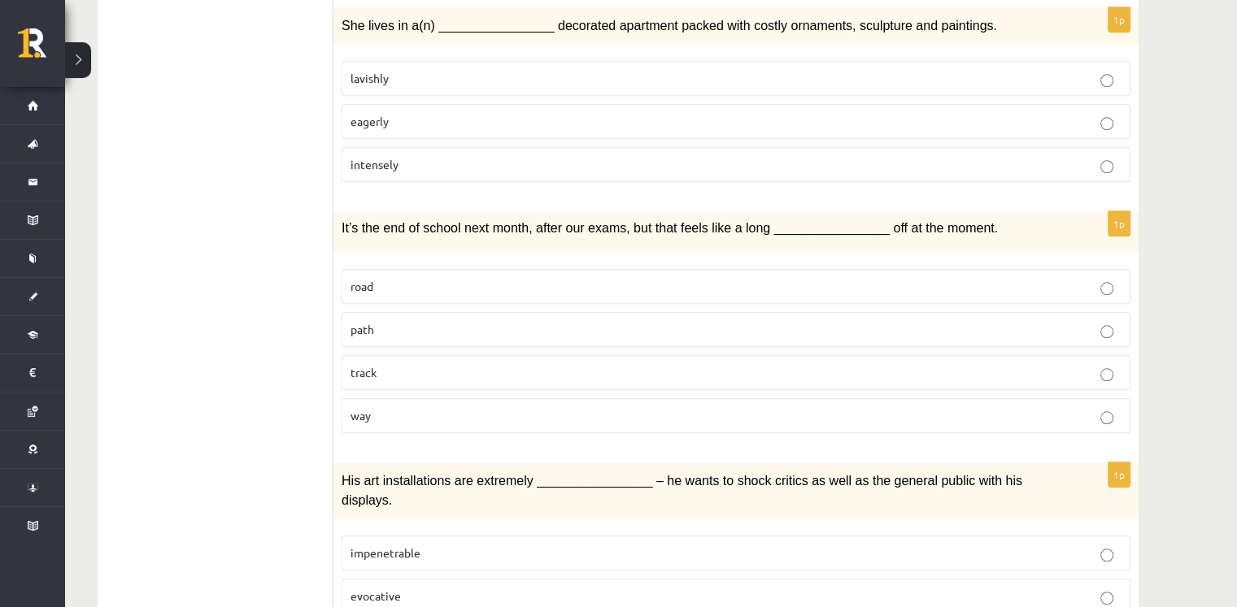
scroll to position [1450, 0]
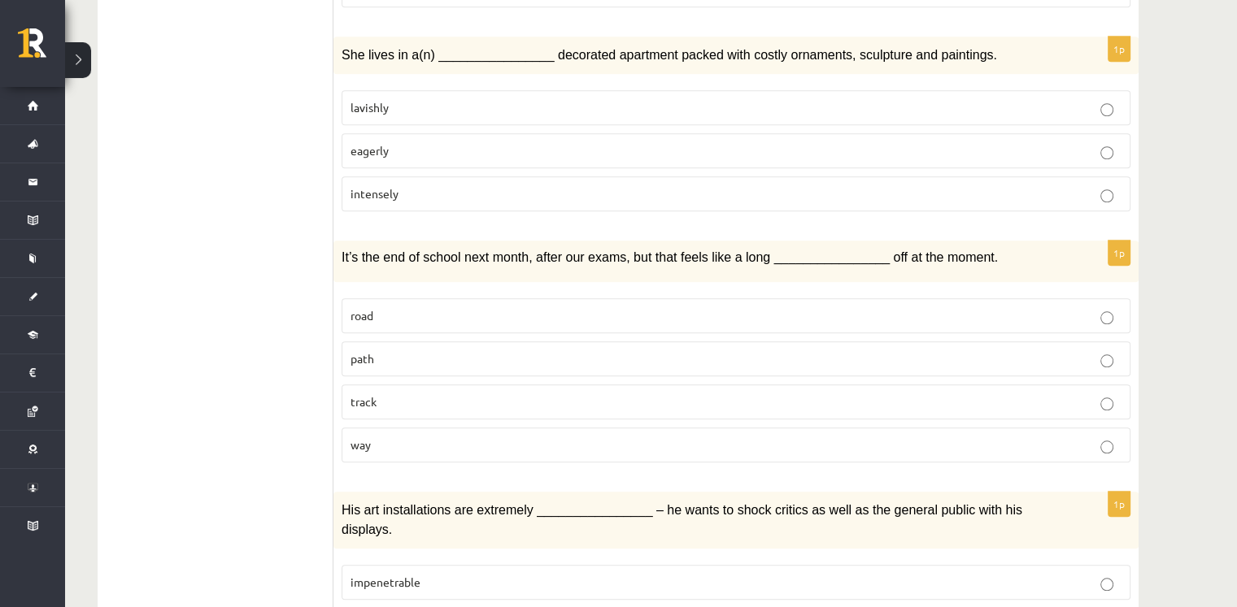
click at [511, 99] on p "lavishly" at bounding box center [735, 107] width 771 height 17
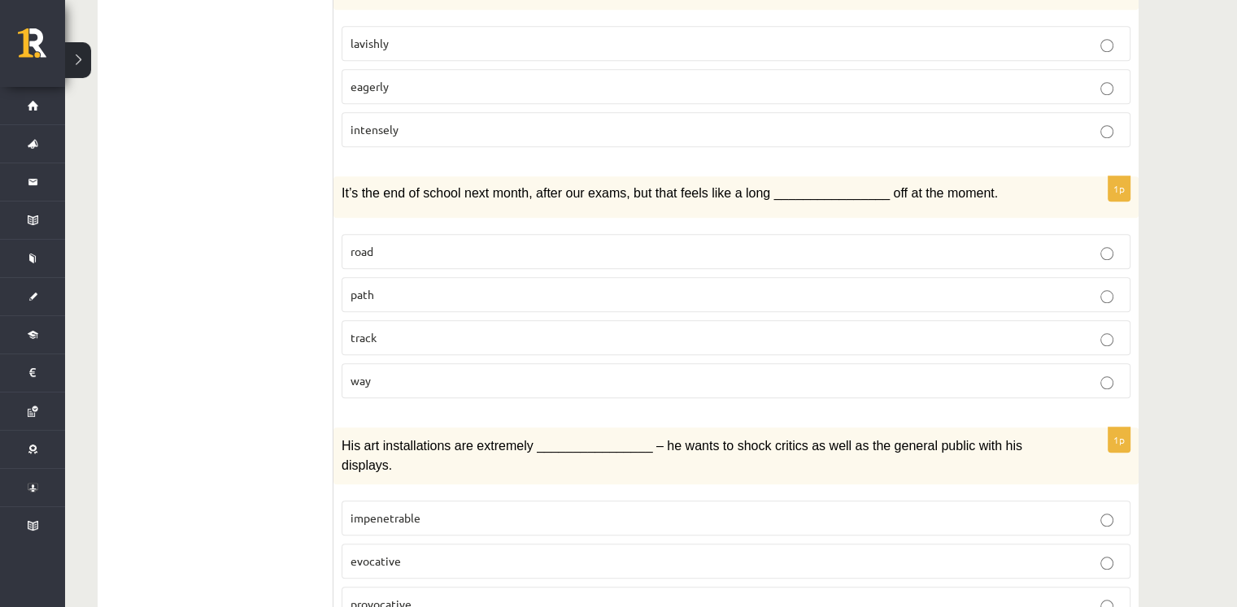
scroll to position [1515, 0]
click at [496, 242] on p "road" at bounding box center [735, 250] width 771 height 17
click at [500, 363] on label "way" at bounding box center [735, 380] width 789 height 35
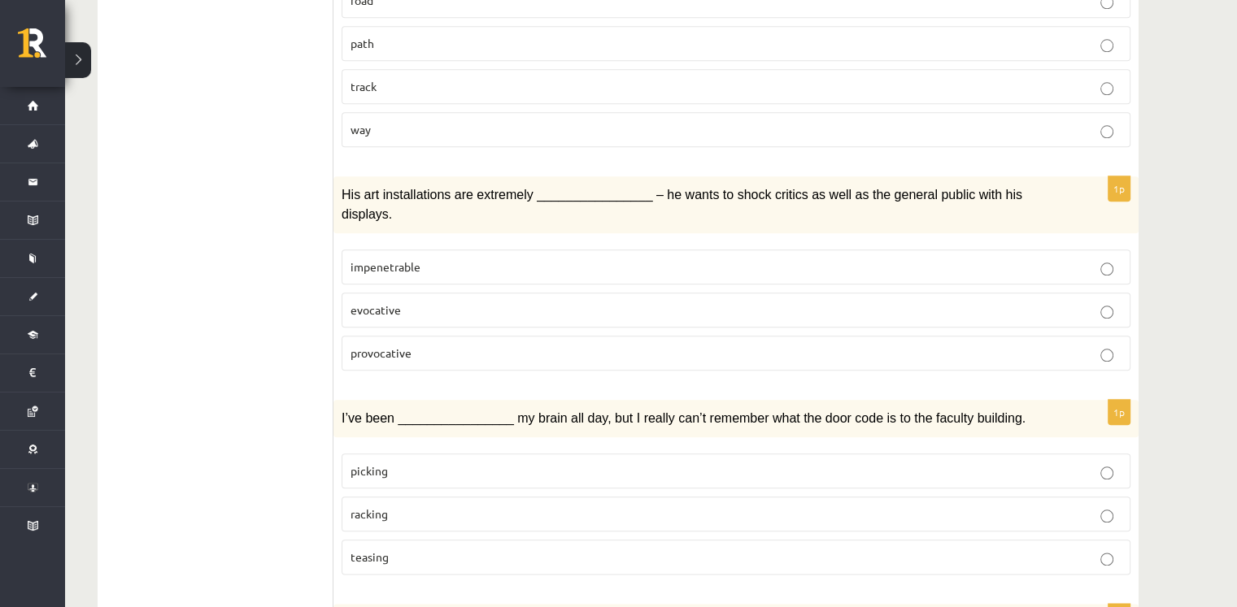
scroll to position [1784, 0]
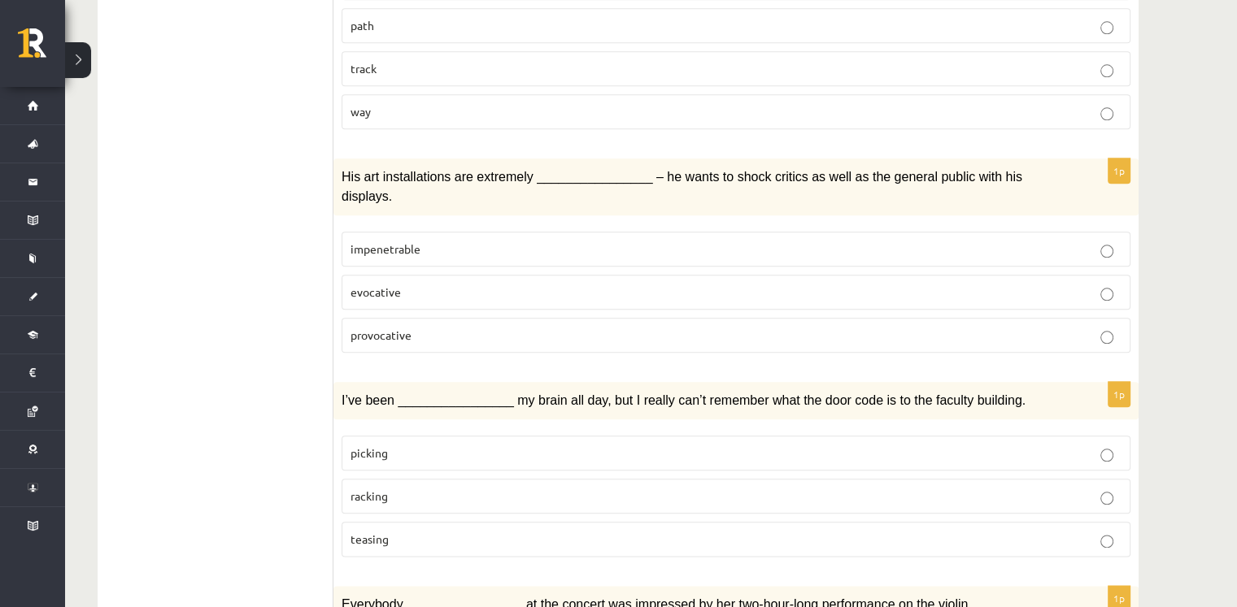
click at [602, 318] on label "provocative" at bounding box center [735, 335] width 789 height 35
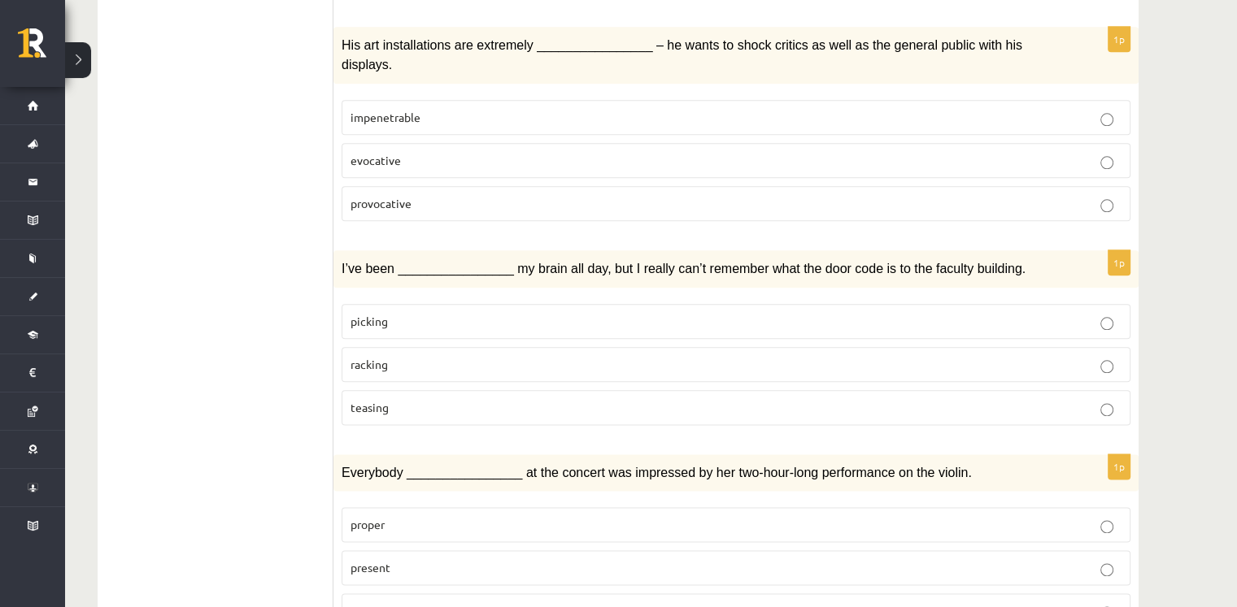
scroll to position [1917, 0]
click at [620, 354] on p "racking" at bounding box center [735, 362] width 771 height 17
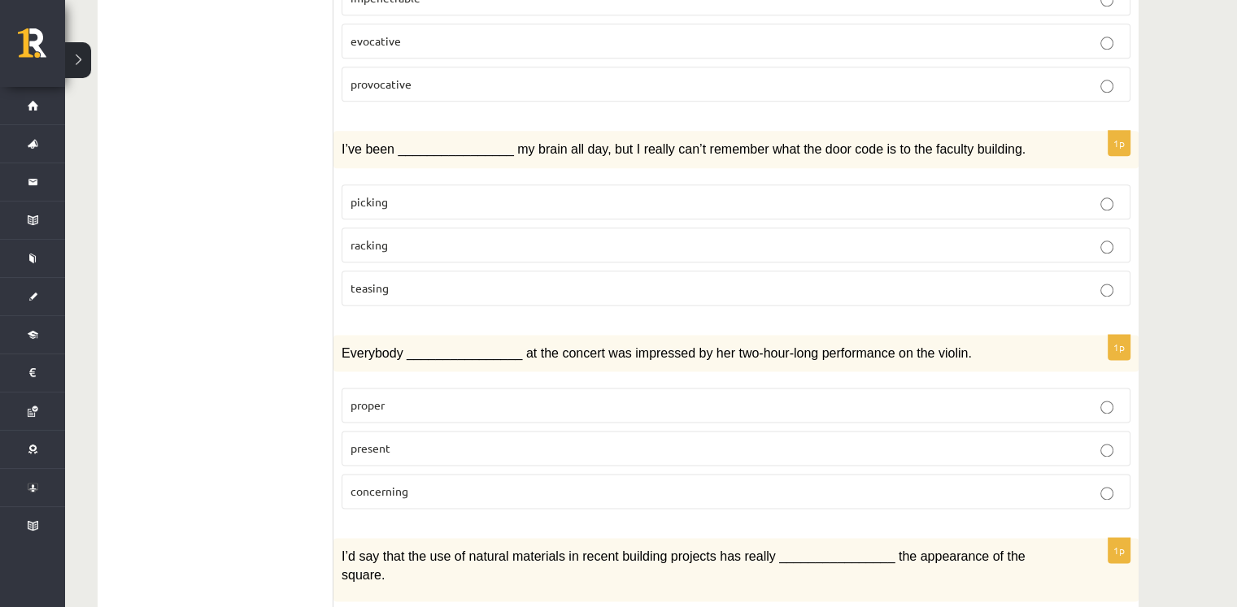
scroll to position [2036, 0]
click at [541, 193] on p "picking" at bounding box center [735, 201] width 771 height 17
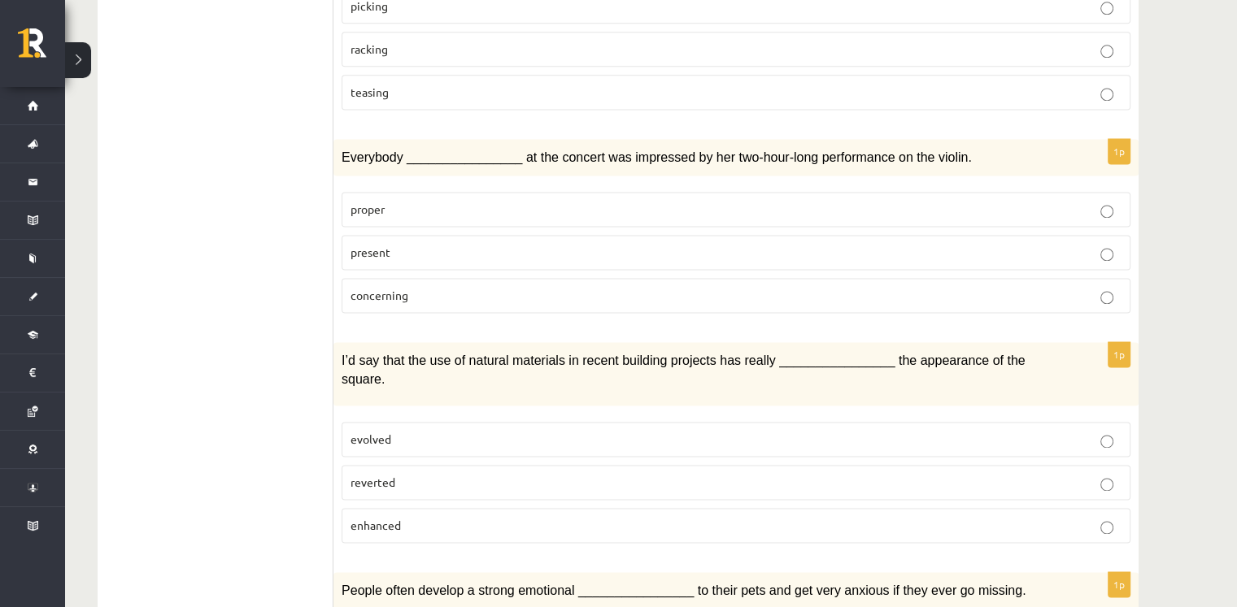
scroll to position [2233, 0]
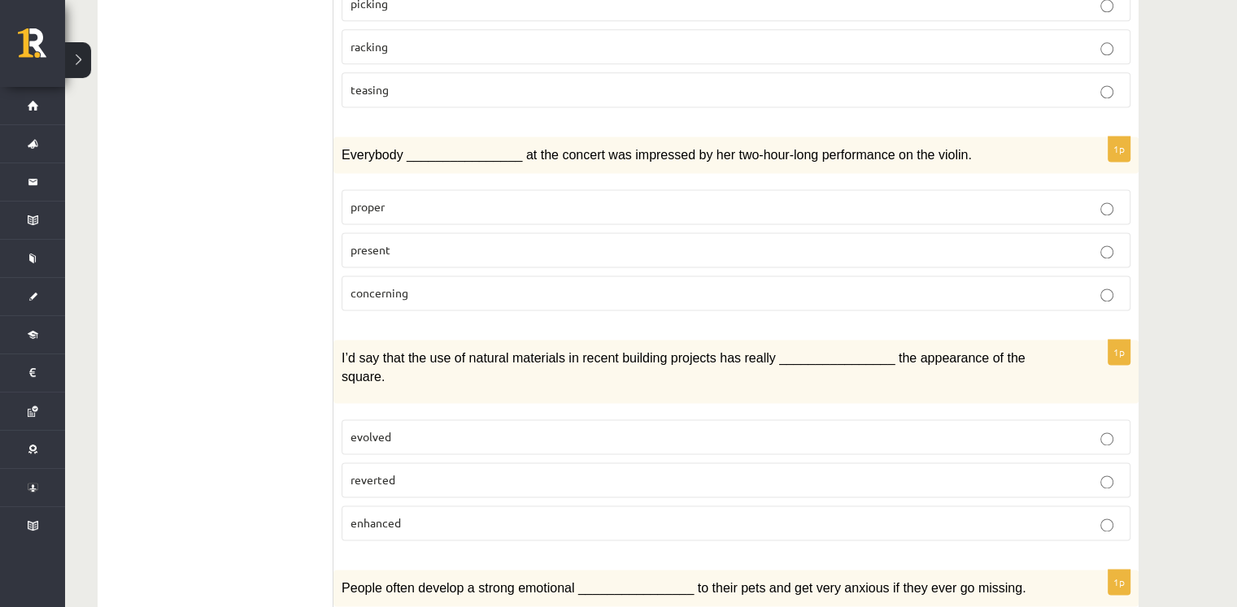
click at [495, 241] on p "present" at bounding box center [735, 249] width 771 height 17
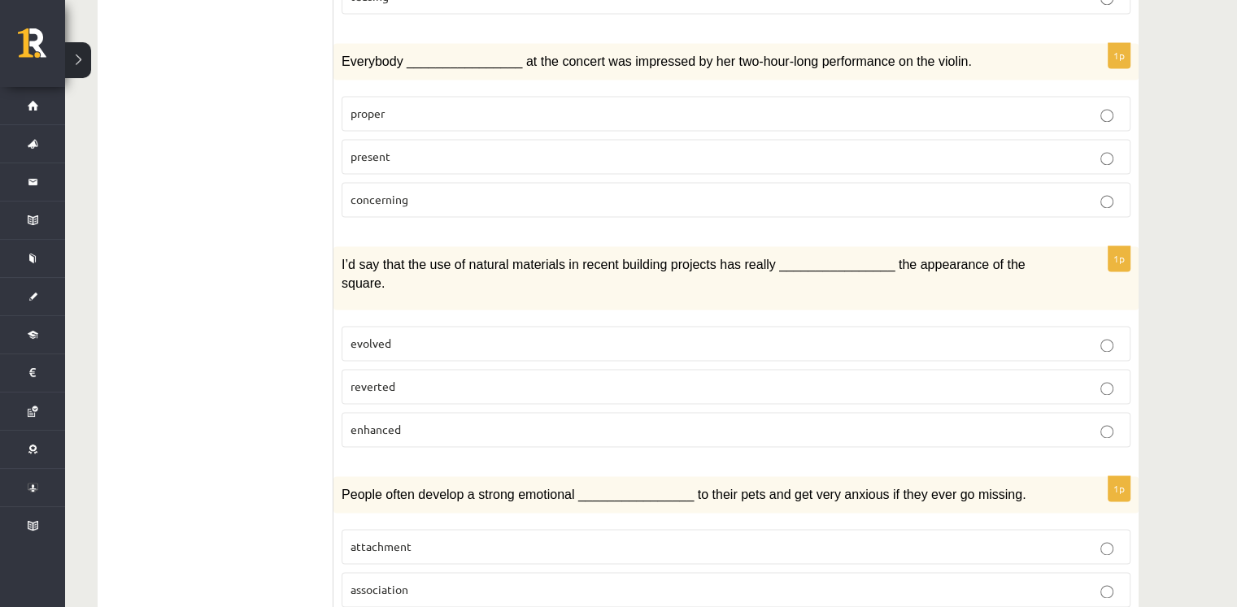
scroll to position [2340, 0]
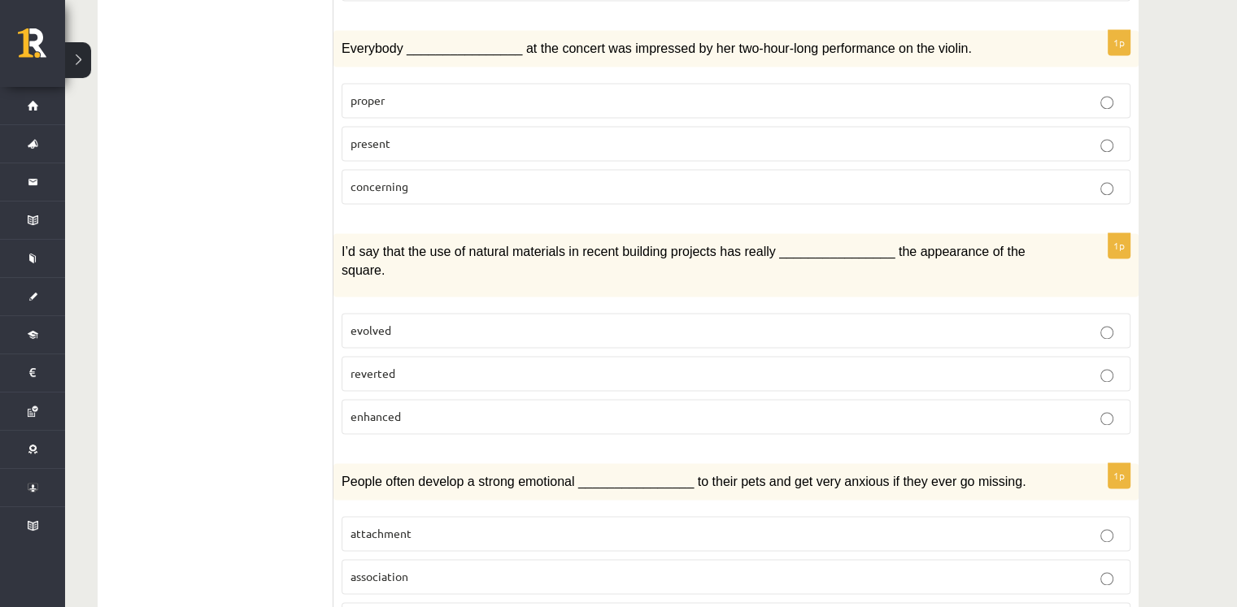
click at [559, 408] on p "enhanced" at bounding box center [735, 416] width 771 height 17
click at [476, 525] on p "attachment" at bounding box center [735, 533] width 771 height 17
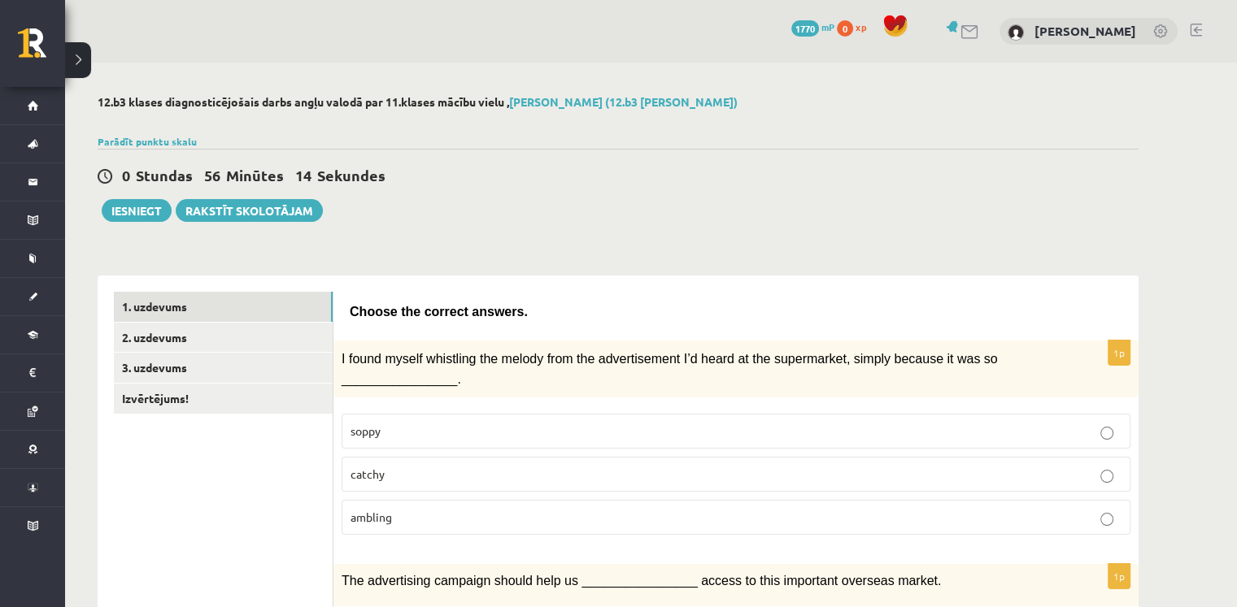
scroll to position [2, 0]
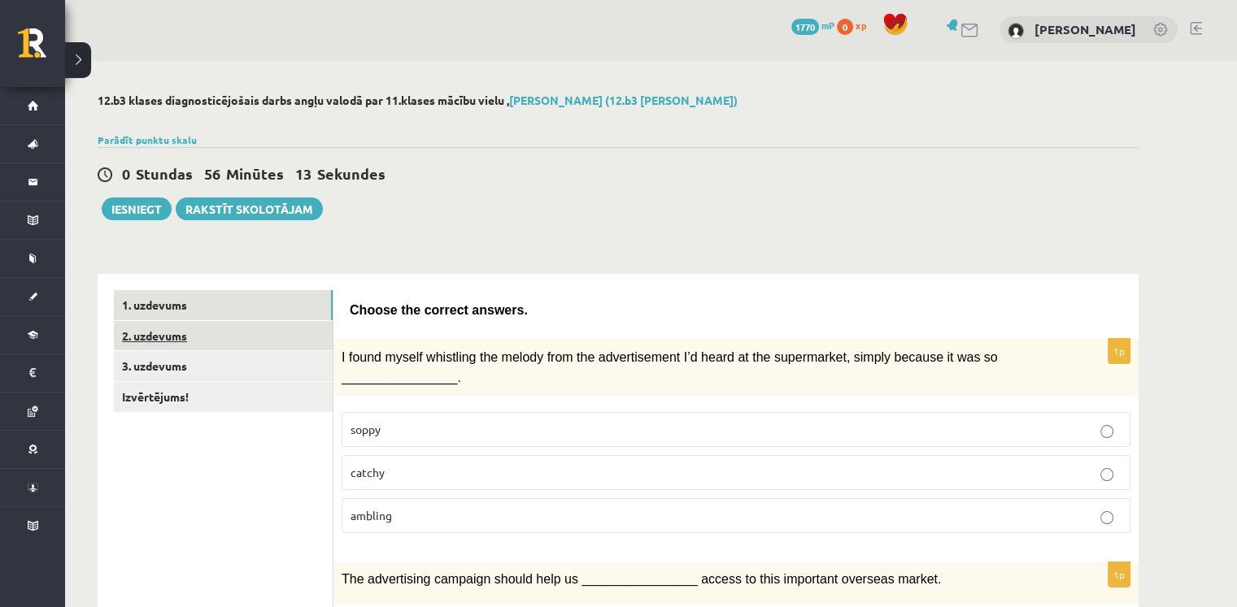
click at [215, 328] on link "2. uzdevums" at bounding box center [223, 336] width 219 height 30
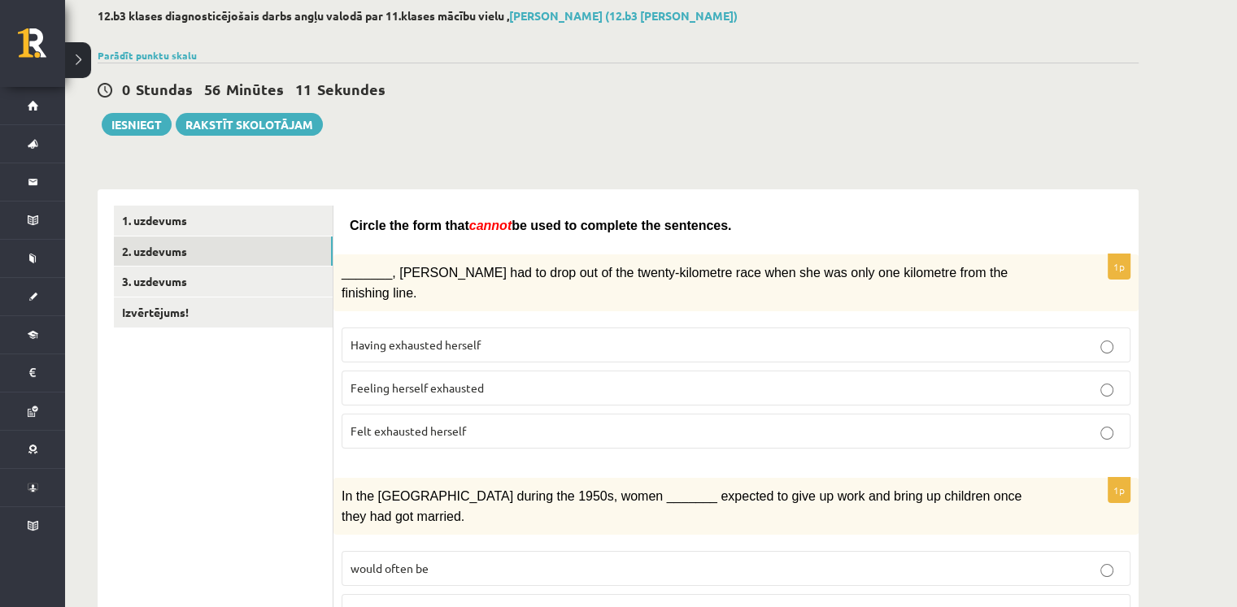
scroll to position [88, 0]
click at [482, 421] on p "Felt exhausted herself" at bounding box center [735, 429] width 771 height 17
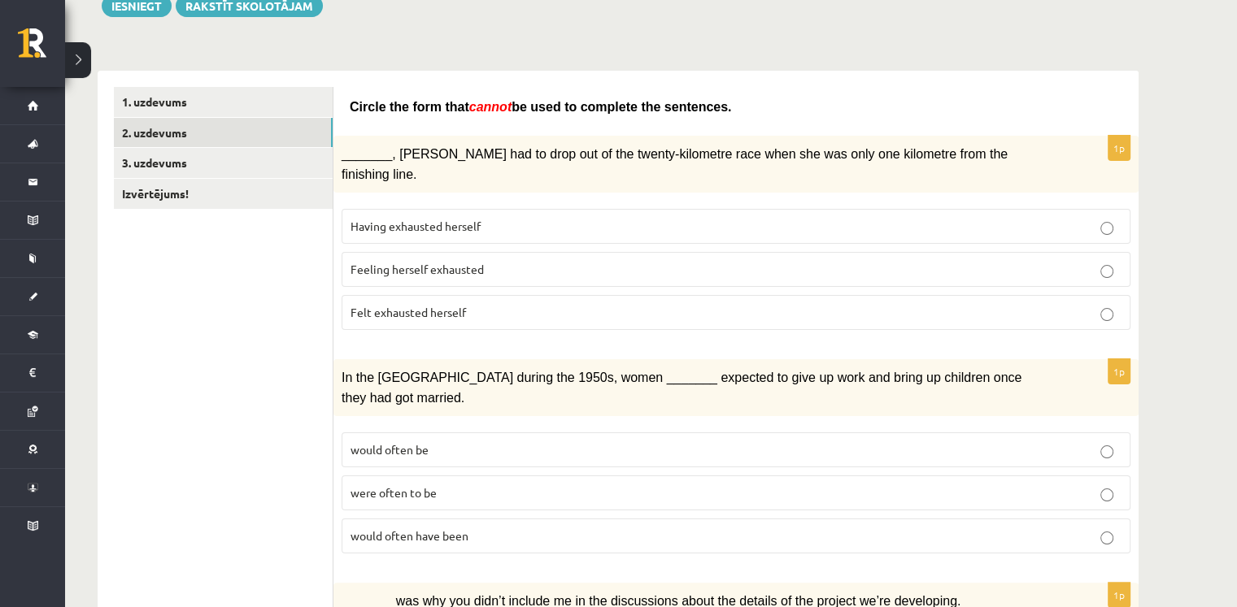
scroll to position [211, 0]
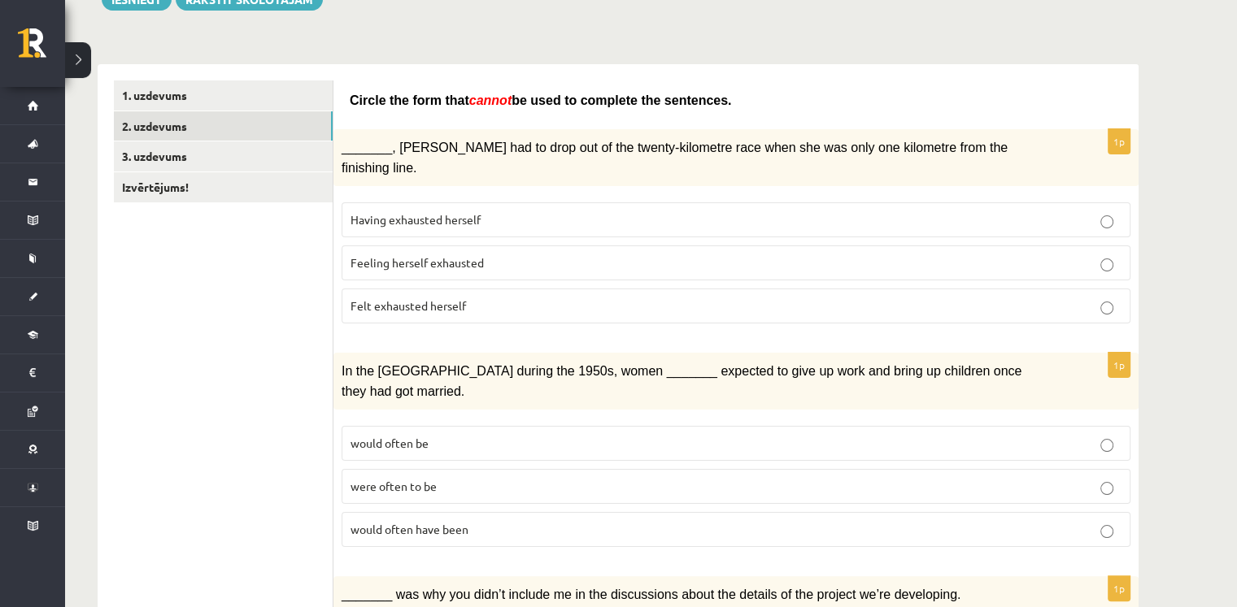
click at [459, 212] on span "Having exhausted herself" at bounding box center [415, 219] width 130 height 15
click at [545, 202] on label "Having exhausted herself" at bounding box center [735, 219] width 789 height 35
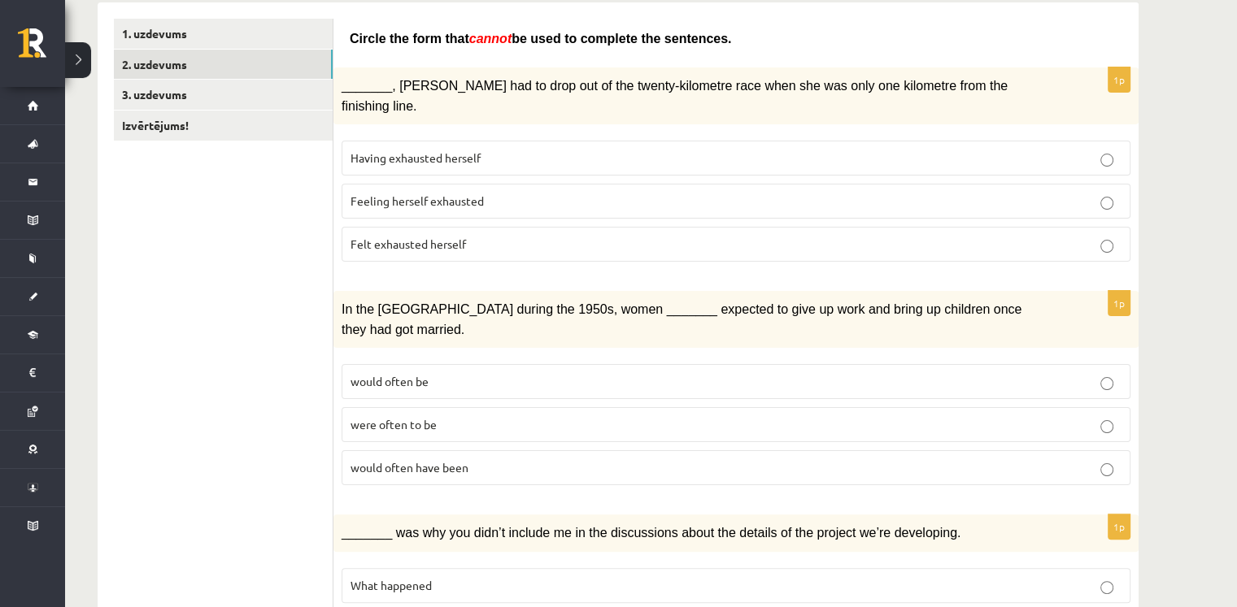
scroll to position [273, 0]
click at [541, 236] on p "Felt exhausted herself" at bounding box center [735, 244] width 771 height 17
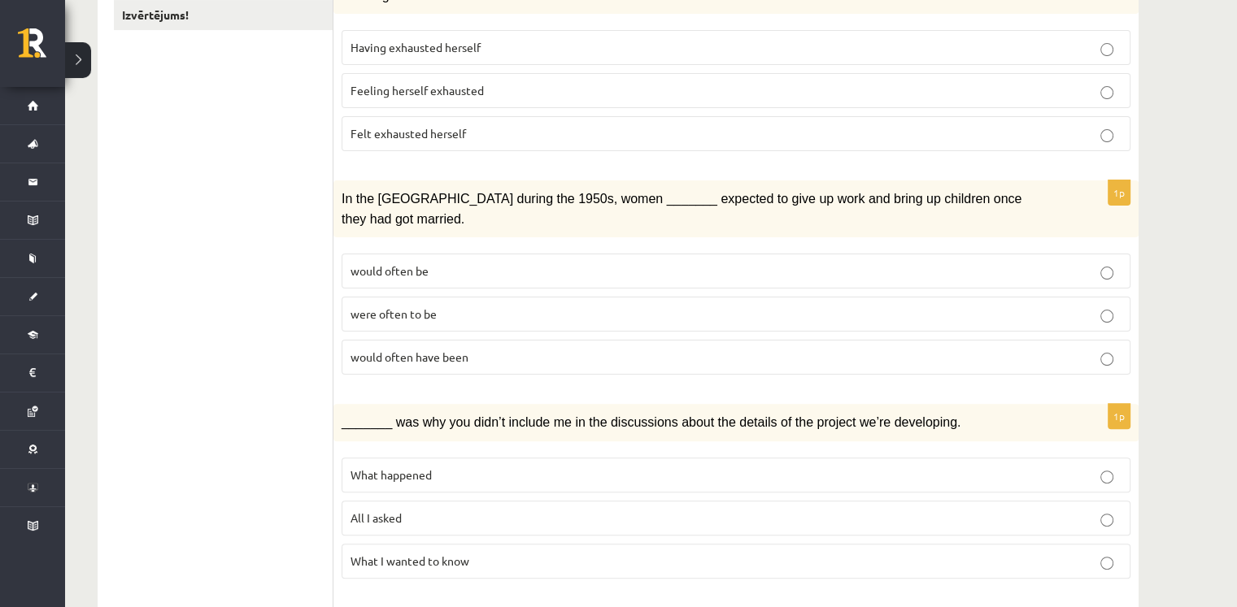
scroll to position [434, 0]
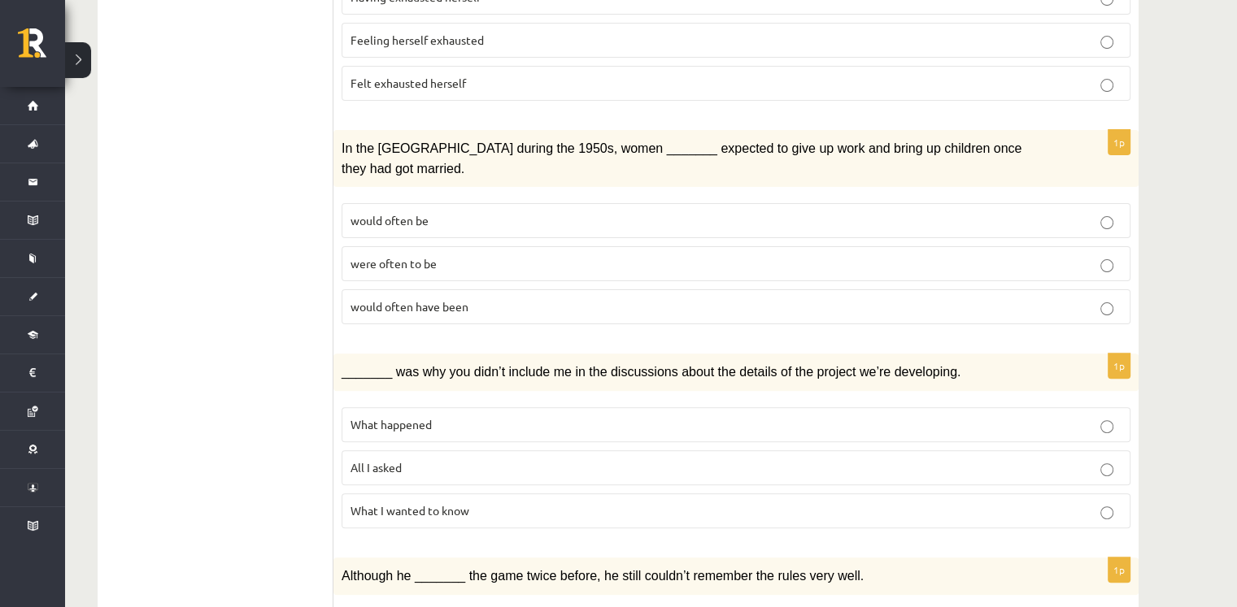
click at [479, 255] on p "were often to be" at bounding box center [735, 263] width 771 height 17
click at [476, 298] on p "would often have been" at bounding box center [735, 306] width 771 height 17
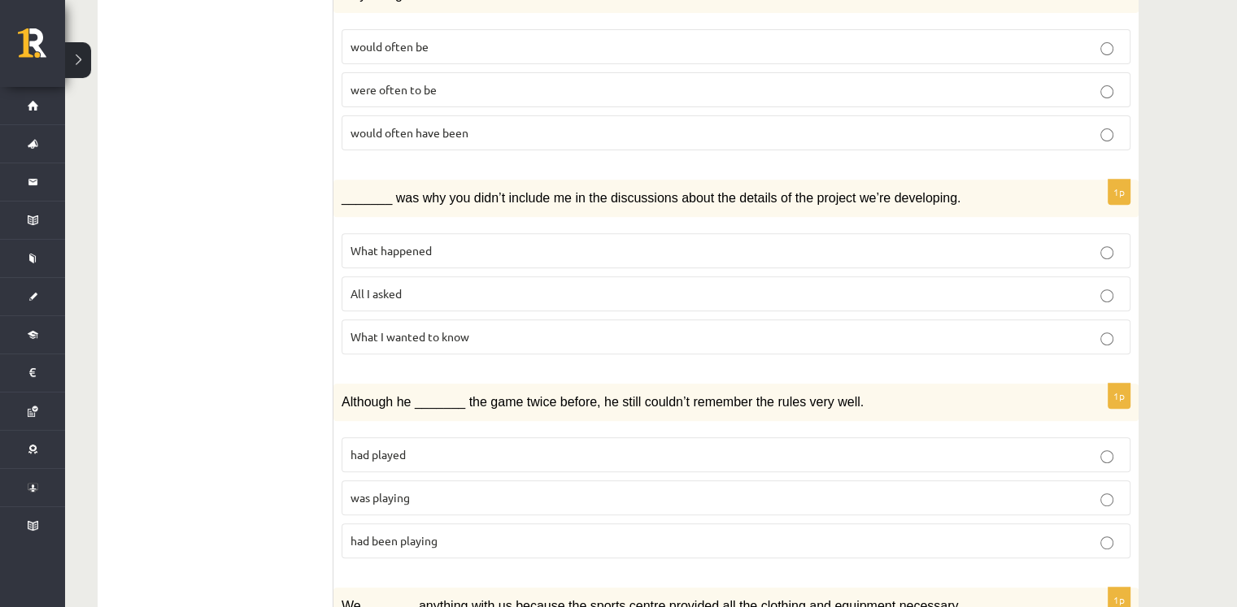
scroll to position [608, 0]
click at [477, 233] on label "What happened" at bounding box center [735, 250] width 789 height 35
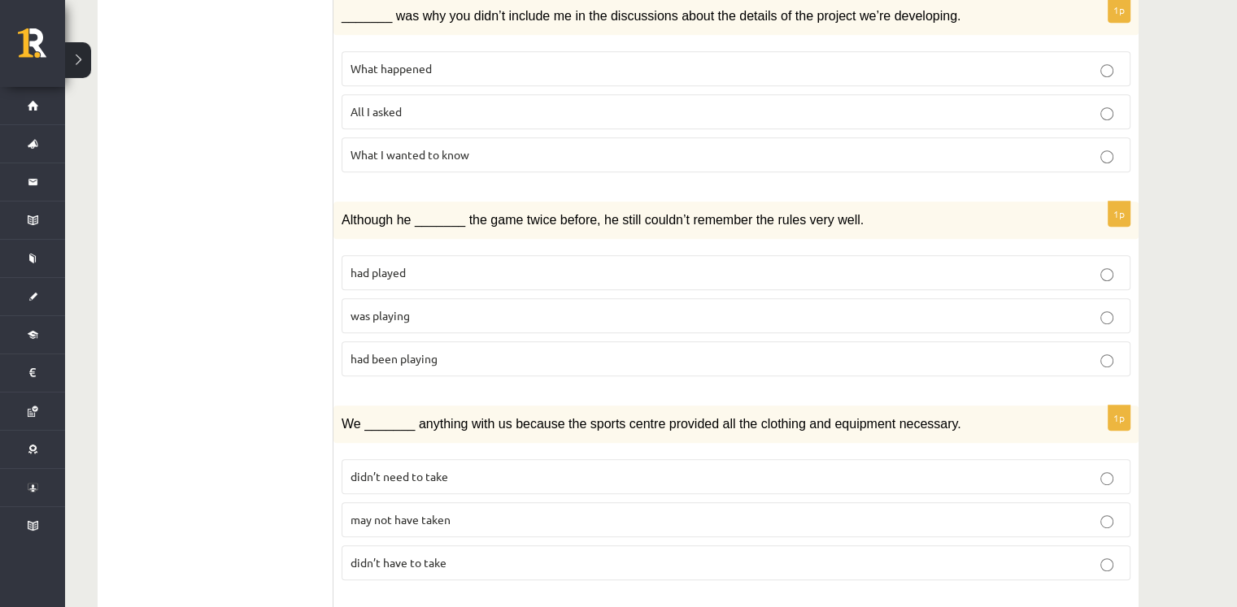
scroll to position [793, 0]
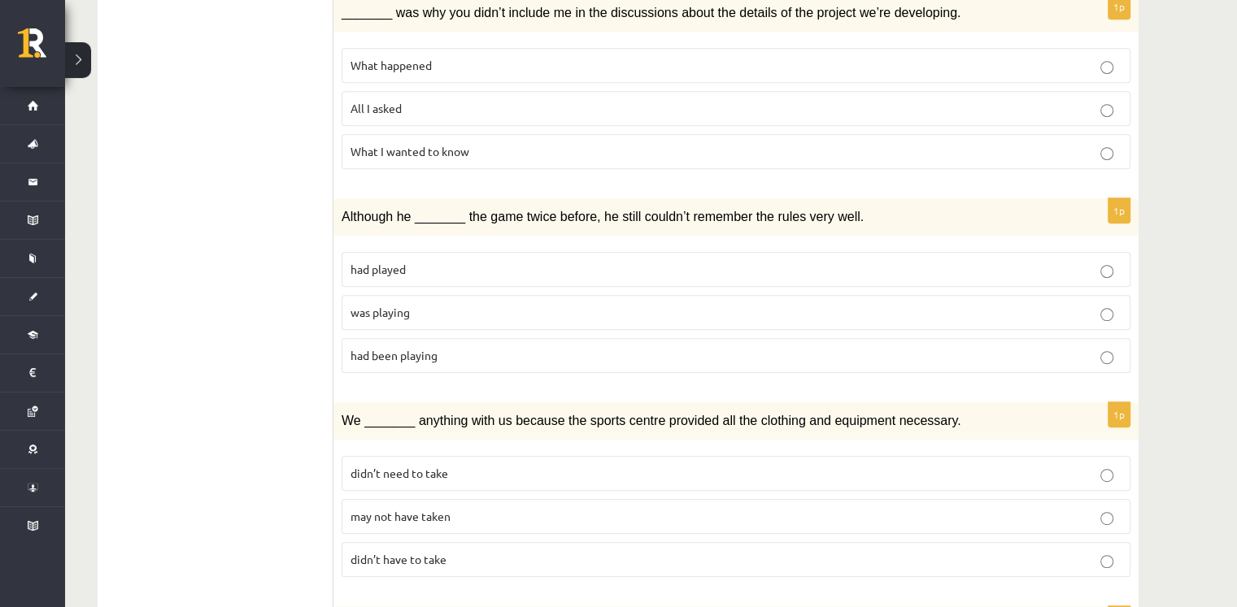
click at [444, 304] on p "was playing" at bounding box center [735, 312] width 771 height 17
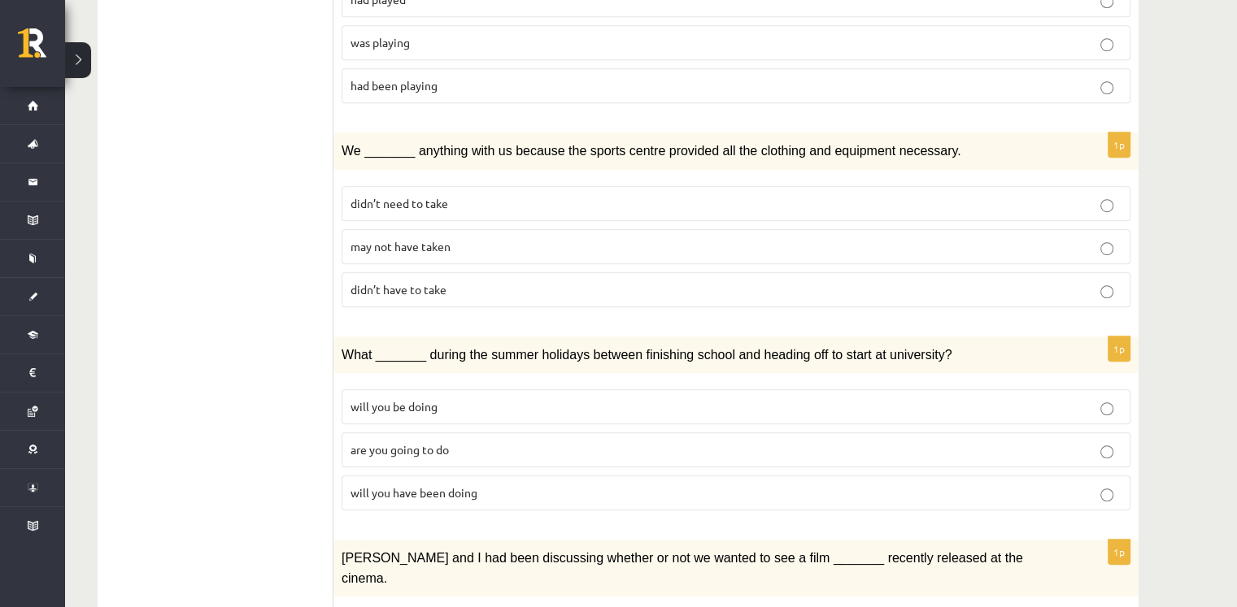
scroll to position [1066, 0]
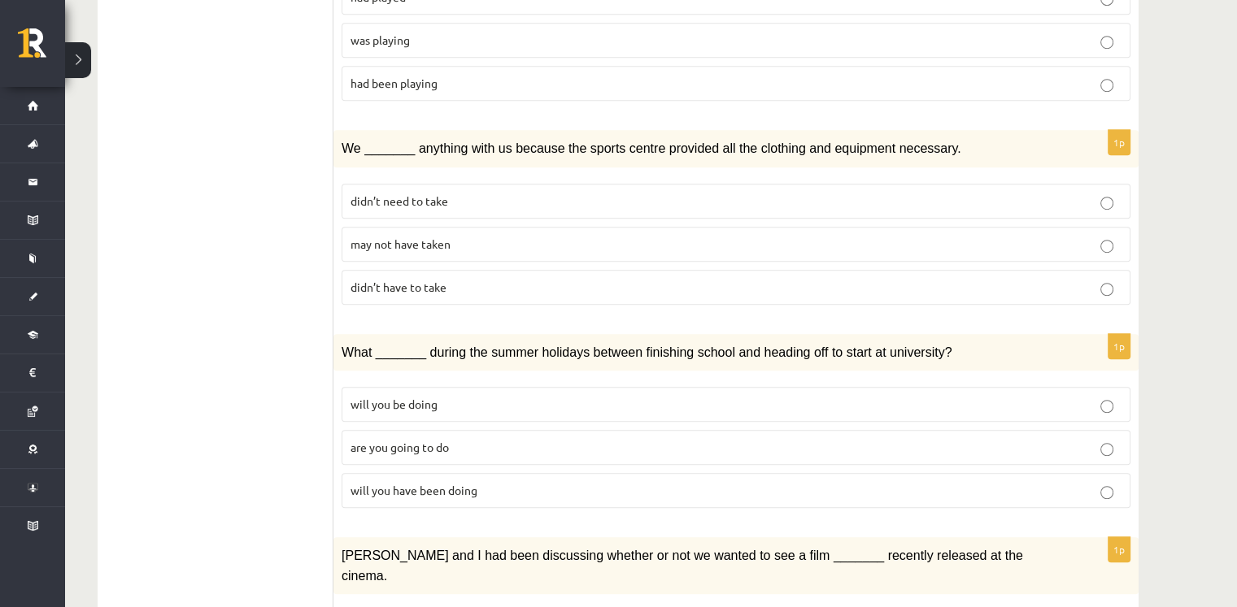
click at [459, 227] on label "may not have taken" at bounding box center [735, 244] width 789 height 35
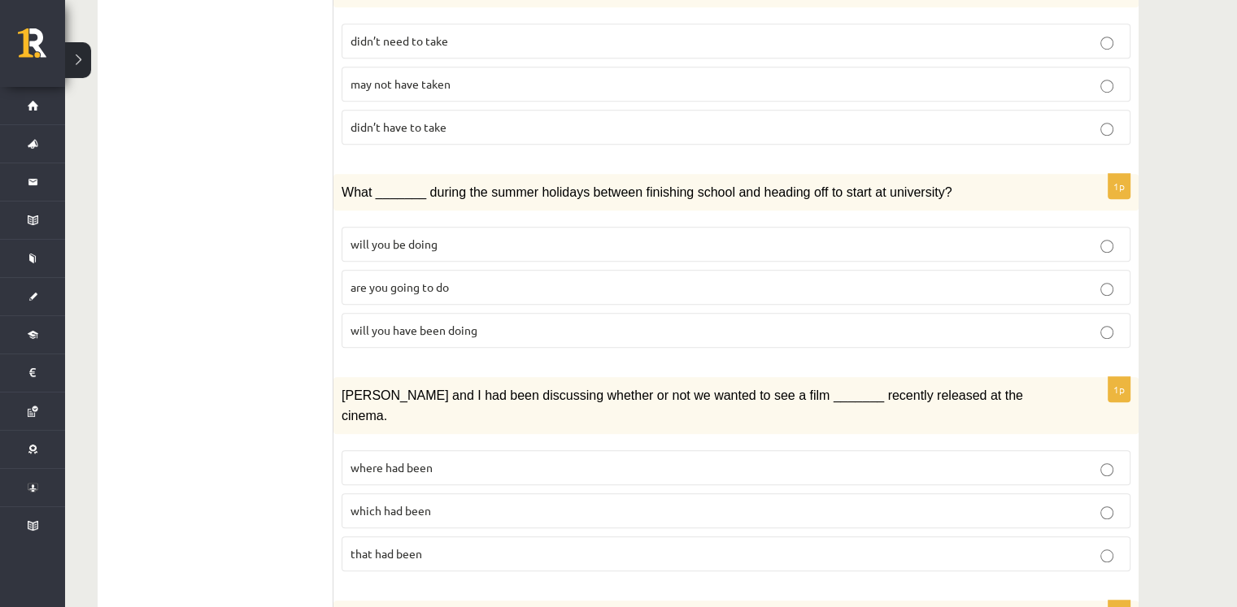
scroll to position [1255, 0]
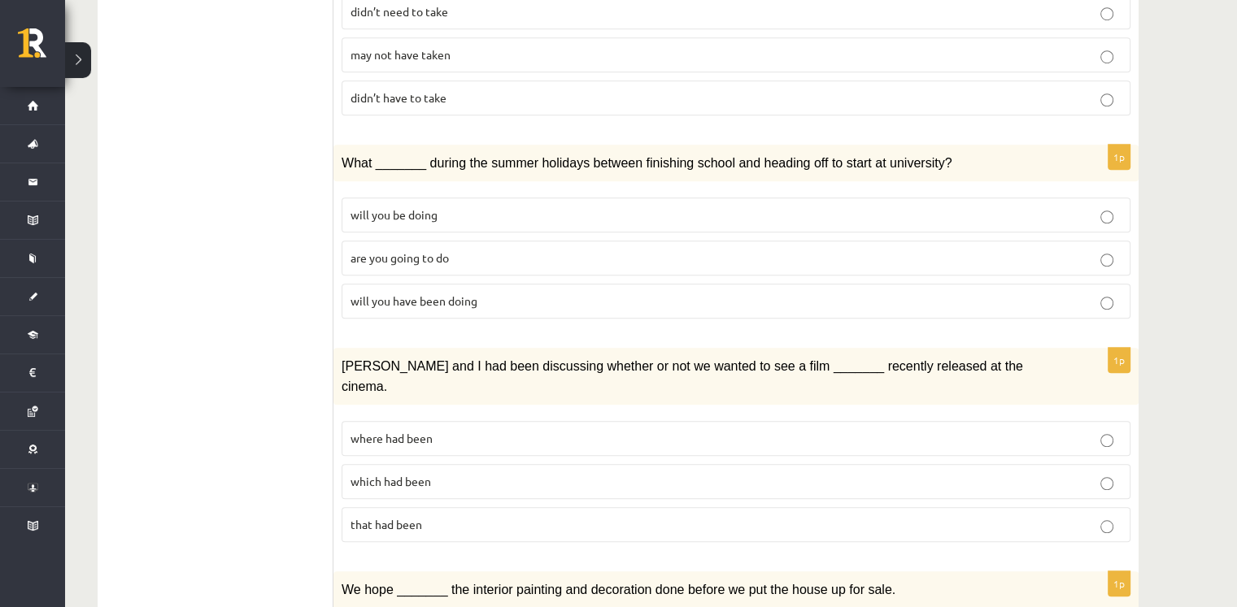
click at [502, 293] on p "will you have been doing" at bounding box center [735, 301] width 771 height 17
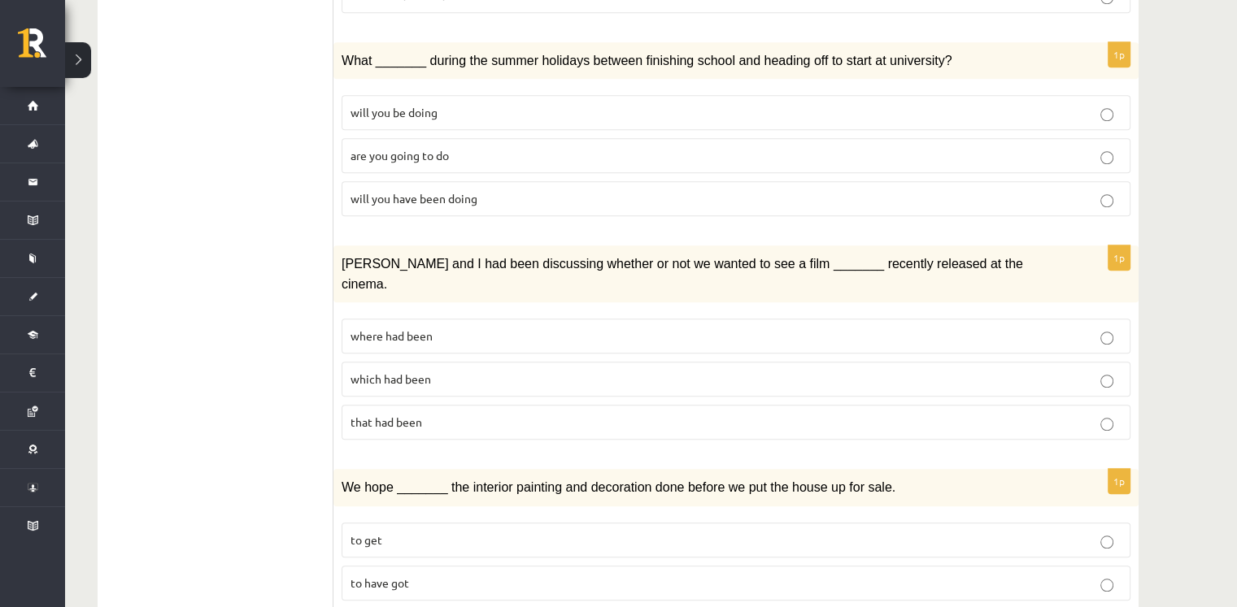
scroll to position [1358, 0]
click at [545, 327] on p "where had been" at bounding box center [735, 335] width 771 height 17
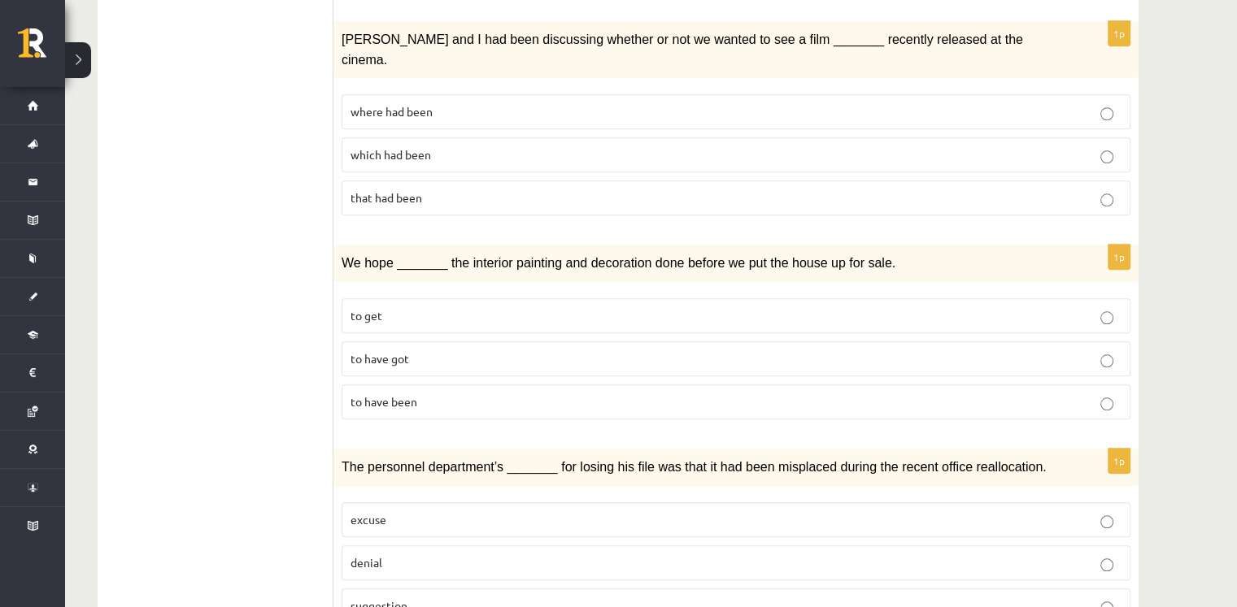
scroll to position [1583, 0]
click at [525, 341] on label "to have got" at bounding box center [735, 358] width 789 height 35
click at [526, 393] on p "to have been" at bounding box center [735, 401] width 771 height 17
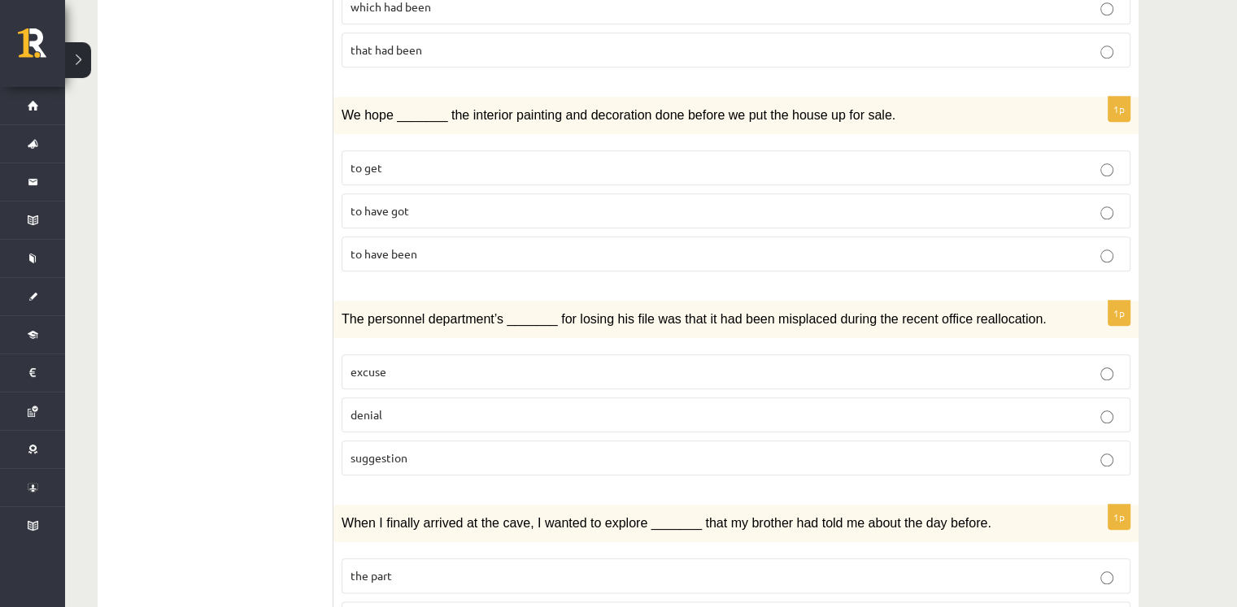
scroll to position [1776, 0]
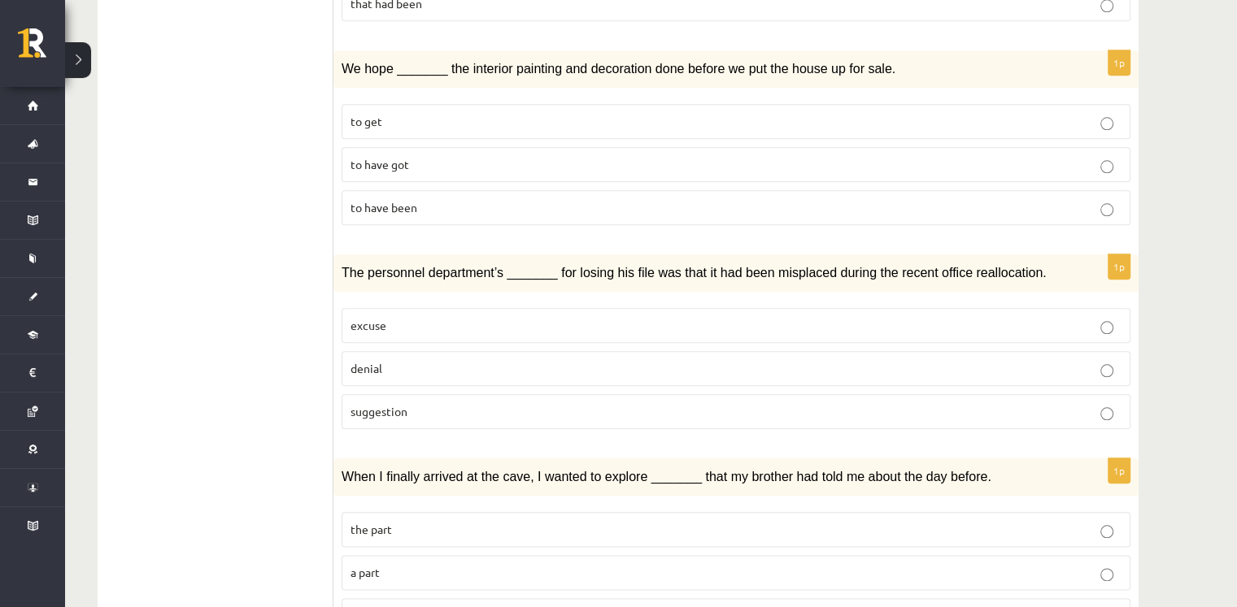
click at [546, 403] on p "suggestion" at bounding box center [735, 411] width 771 height 17
click at [458, 564] on p "a part" at bounding box center [735, 572] width 771 height 17
click at [479, 564] on p "a part" at bounding box center [735, 572] width 771 height 17
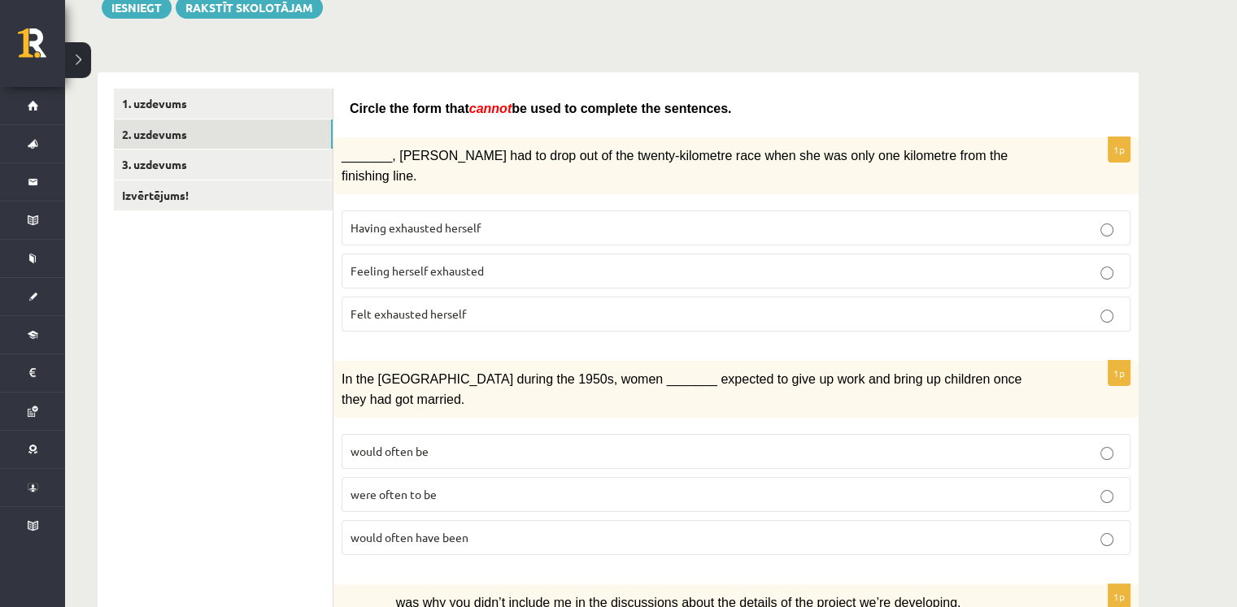
scroll to position [0, 0]
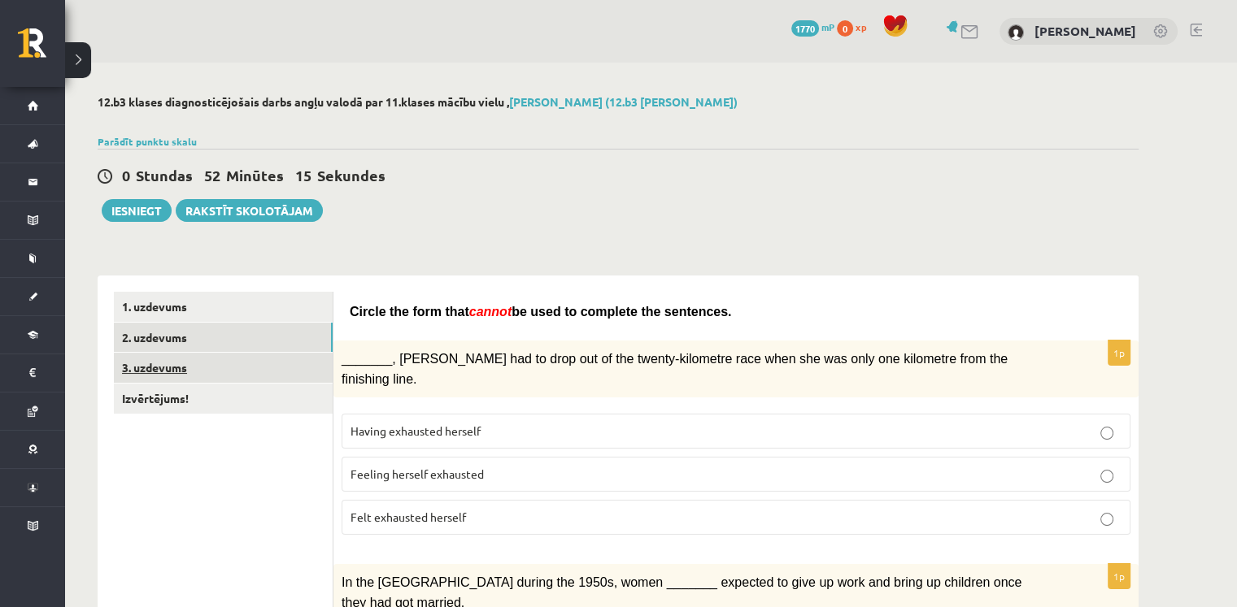
click at [174, 367] on link "3. uzdevums" at bounding box center [223, 368] width 219 height 30
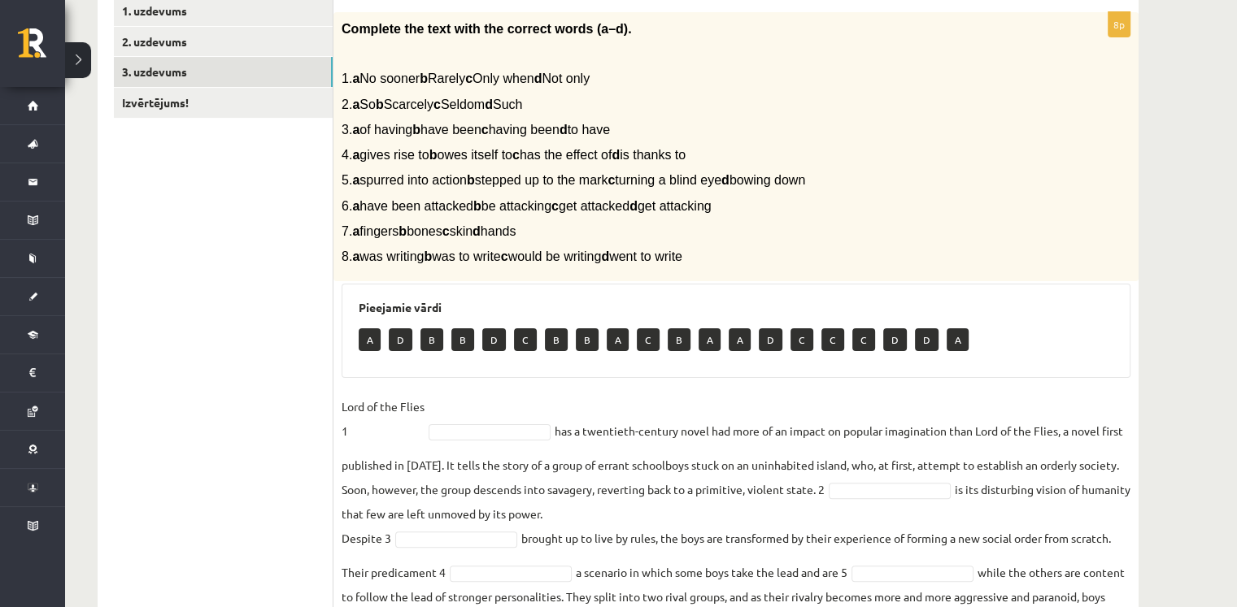
scroll to position [436, 0]
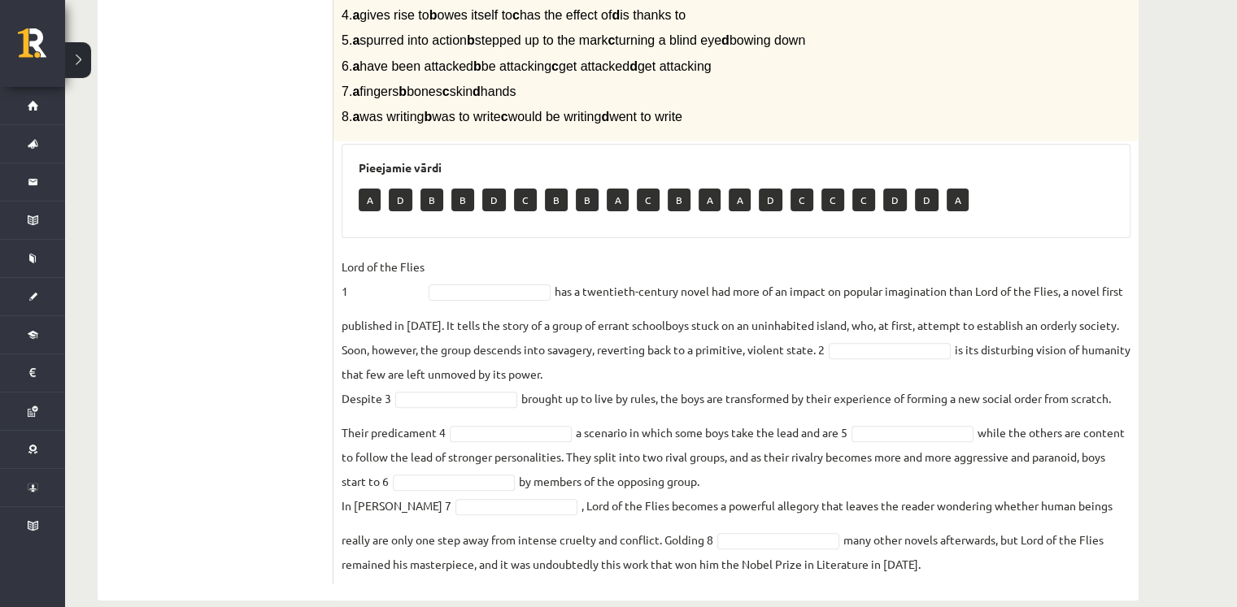
click at [482, 280] on fieldset "Lord of the Flies 1 has a twentieth-century novel had more of an impact on popu…" at bounding box center [735, 415] width 789 height 322
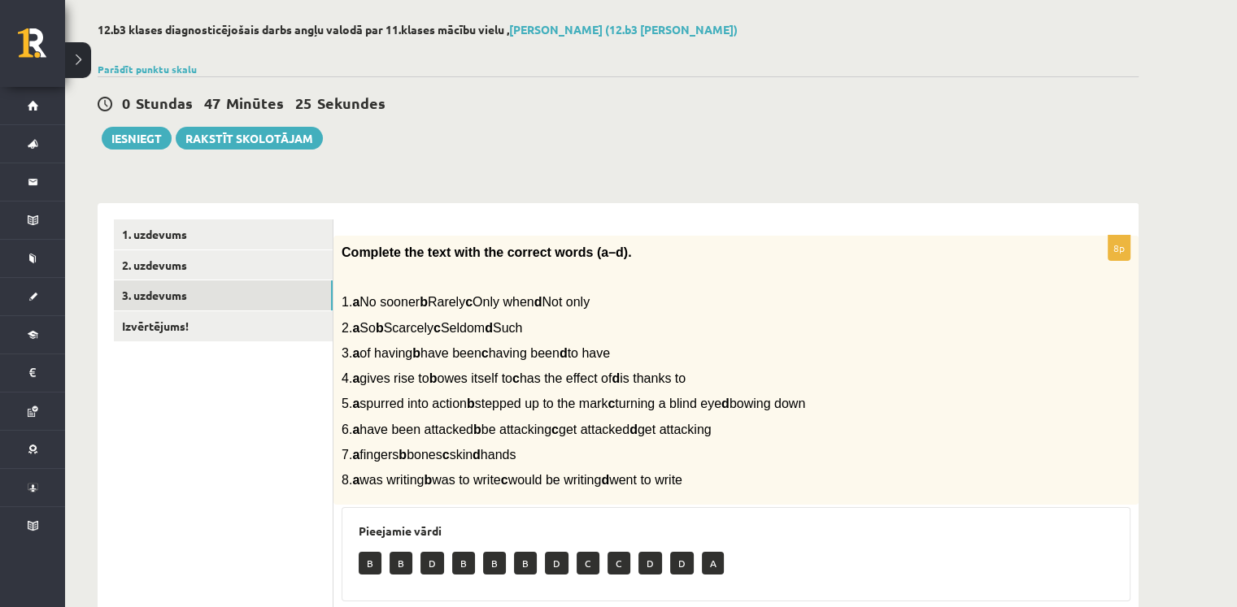
scroll to position [52, 0]
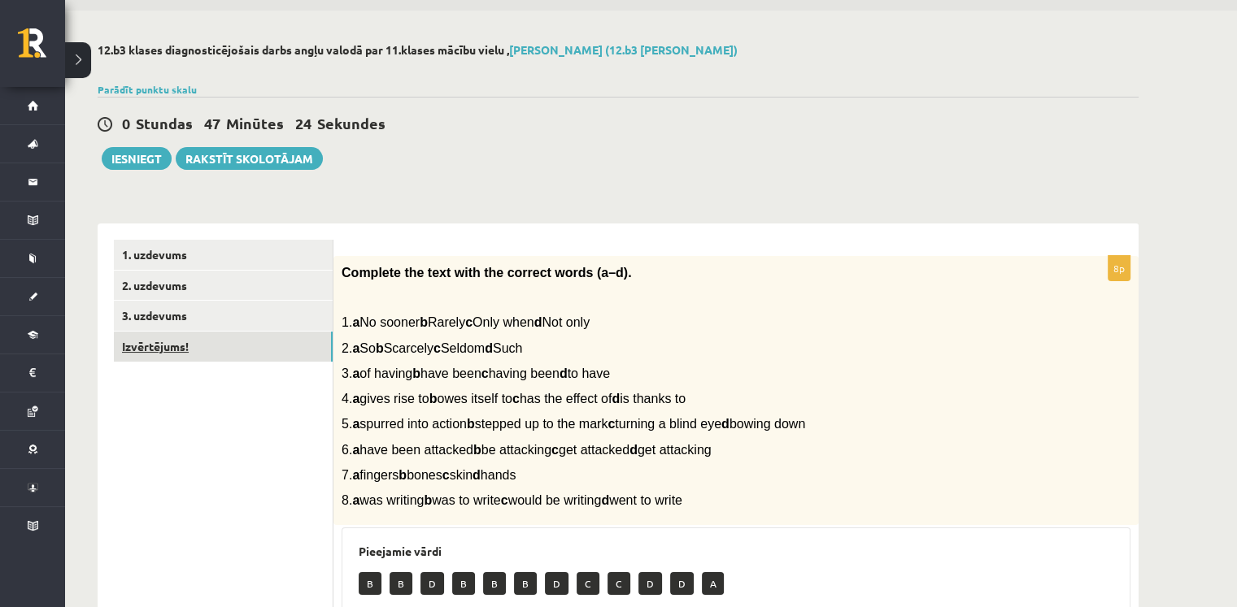
click at [172, 341] on link "Izvērtējums!" at bounding box center [223, 347] width 219 height 30
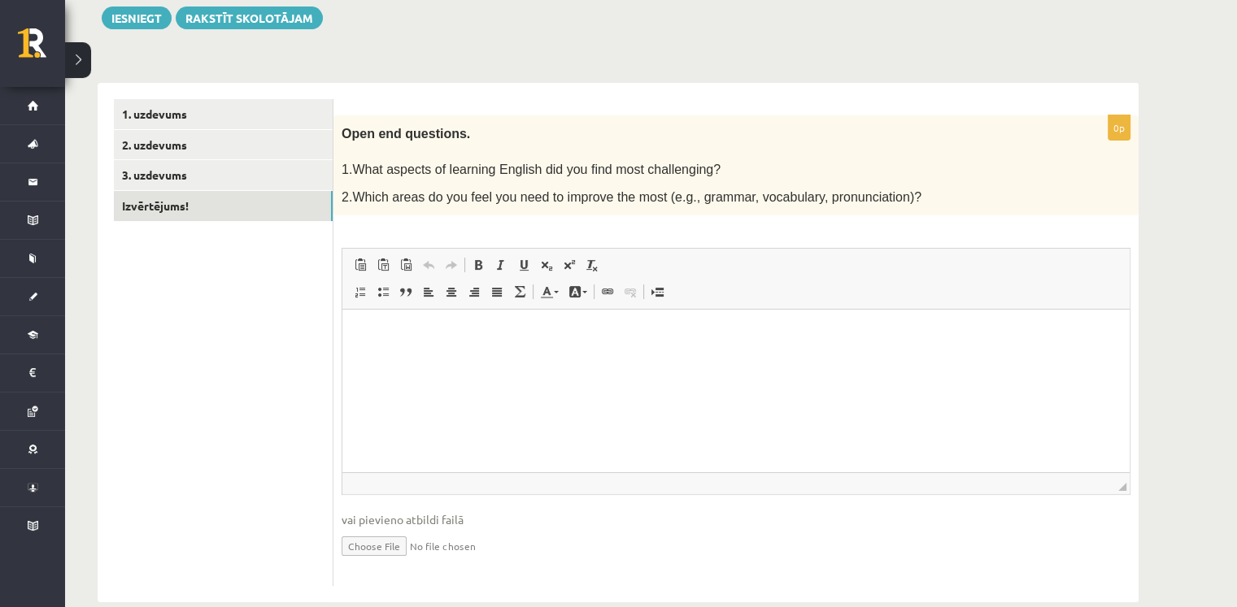
scroll to position [192, 0]
click at [523, 345] on html at bounding box center [735, 336] width 787 height 50
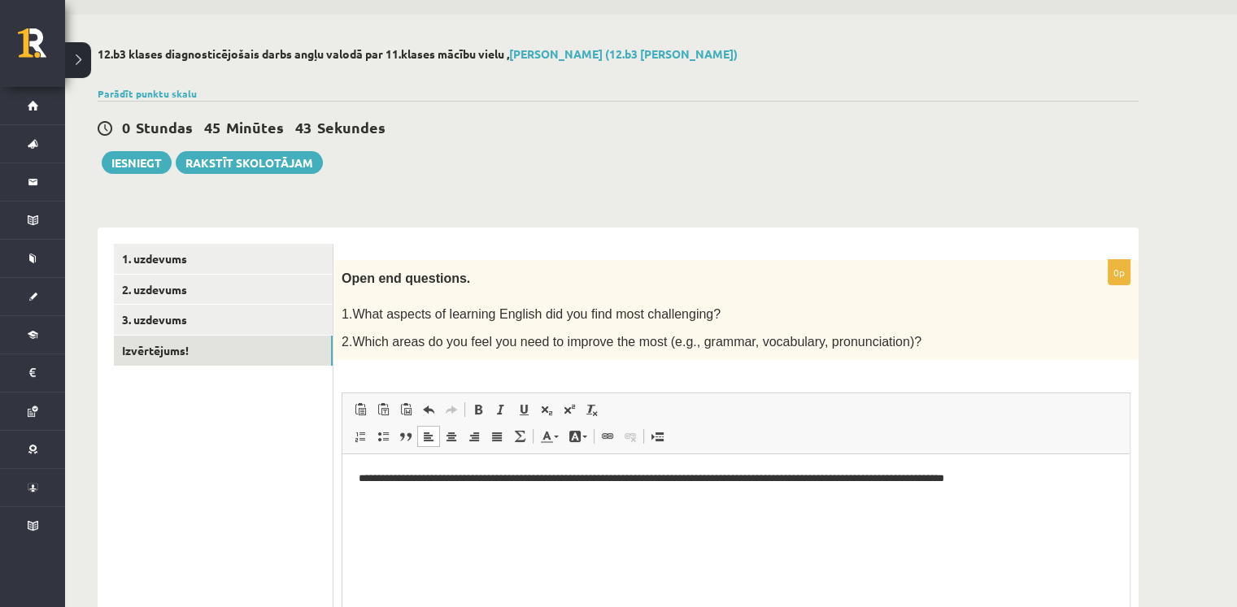
scroll to position [26, 0]
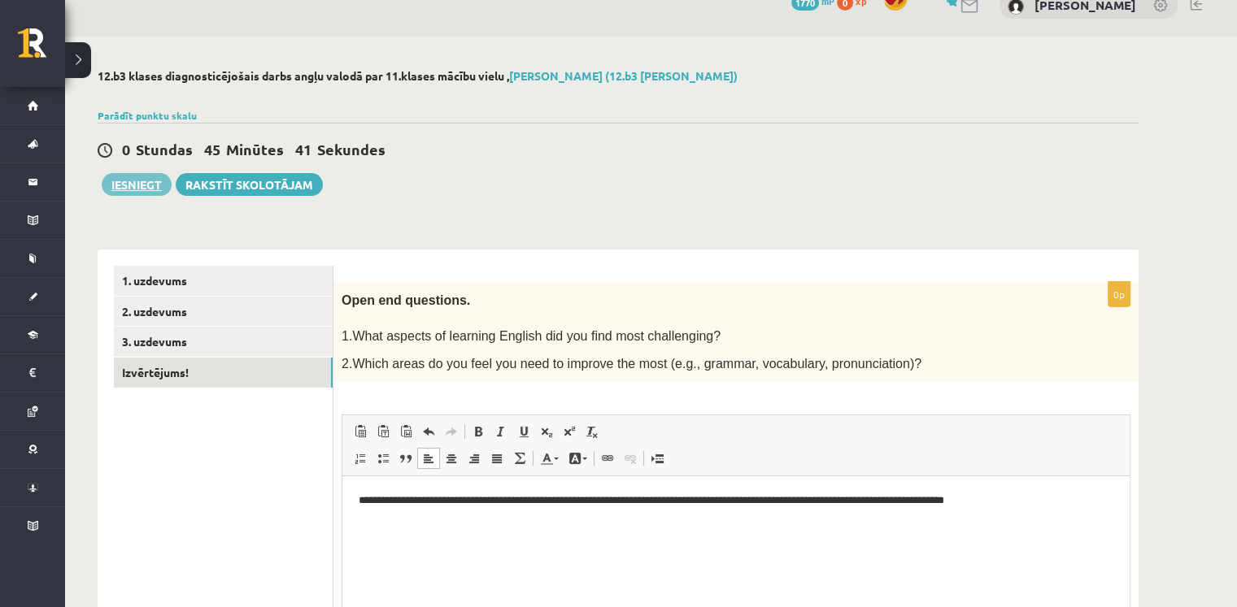
click at [134, 186] on button "Iesniegt" at bounding box center [137, 184] width 70 height 23
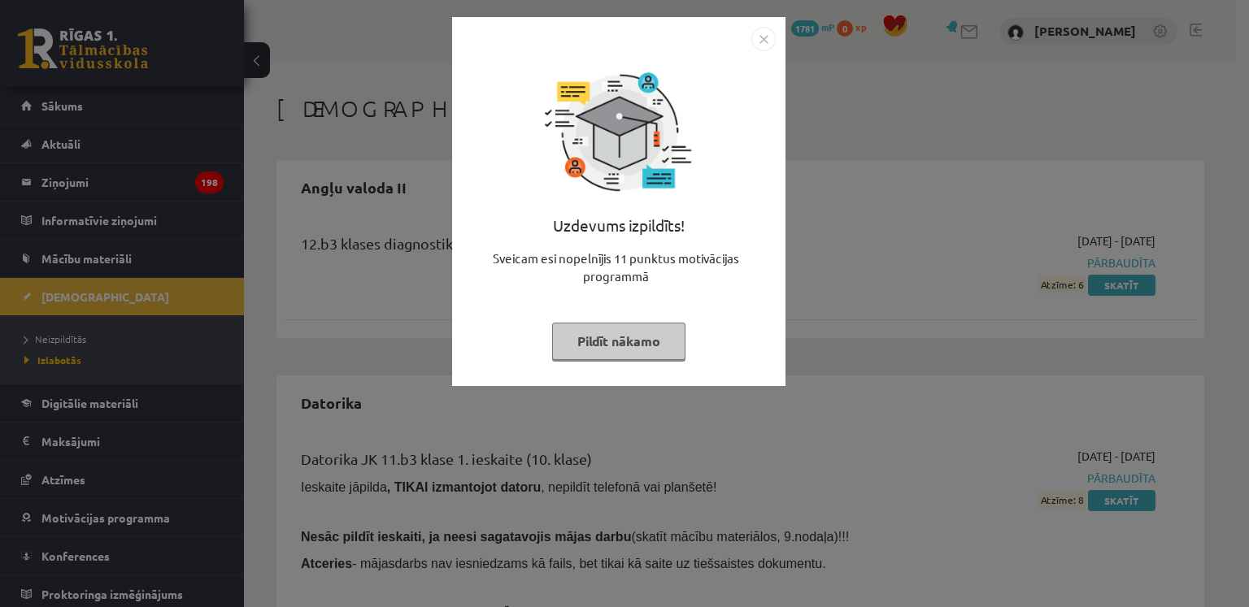
click at [755, 38] on img "Close" at bounding box center [763, 39] width 24 height 24
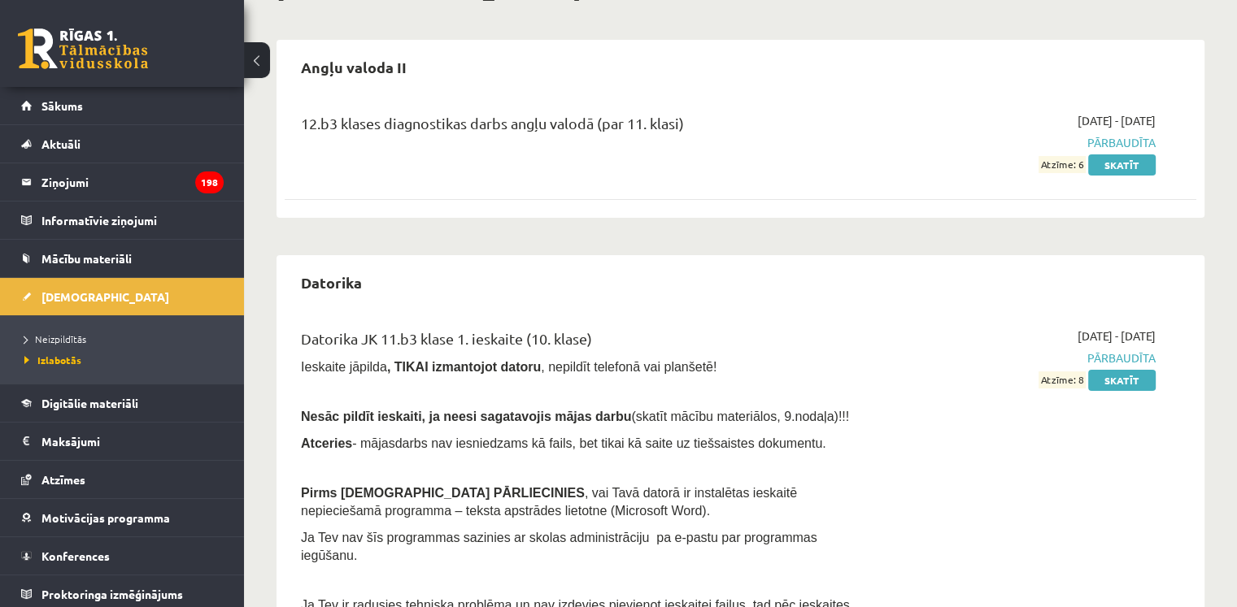
scroll to position [122, 0]
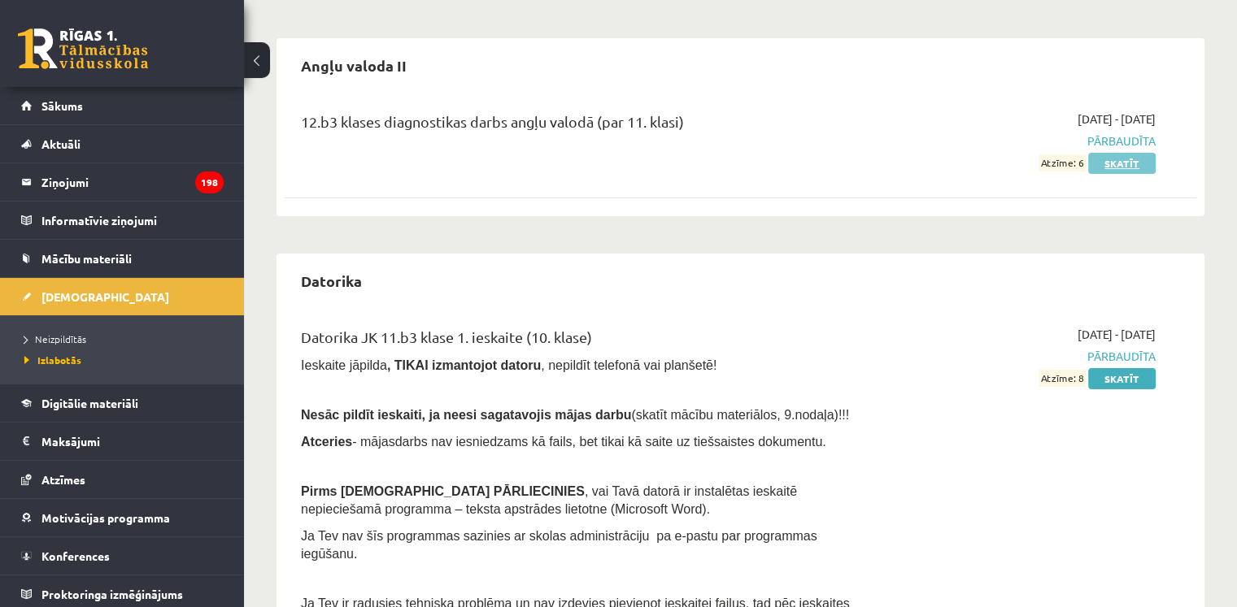
click at [1120, 168] on link "Skatīt" at bounding box center [1121, 163] width 67 height 21
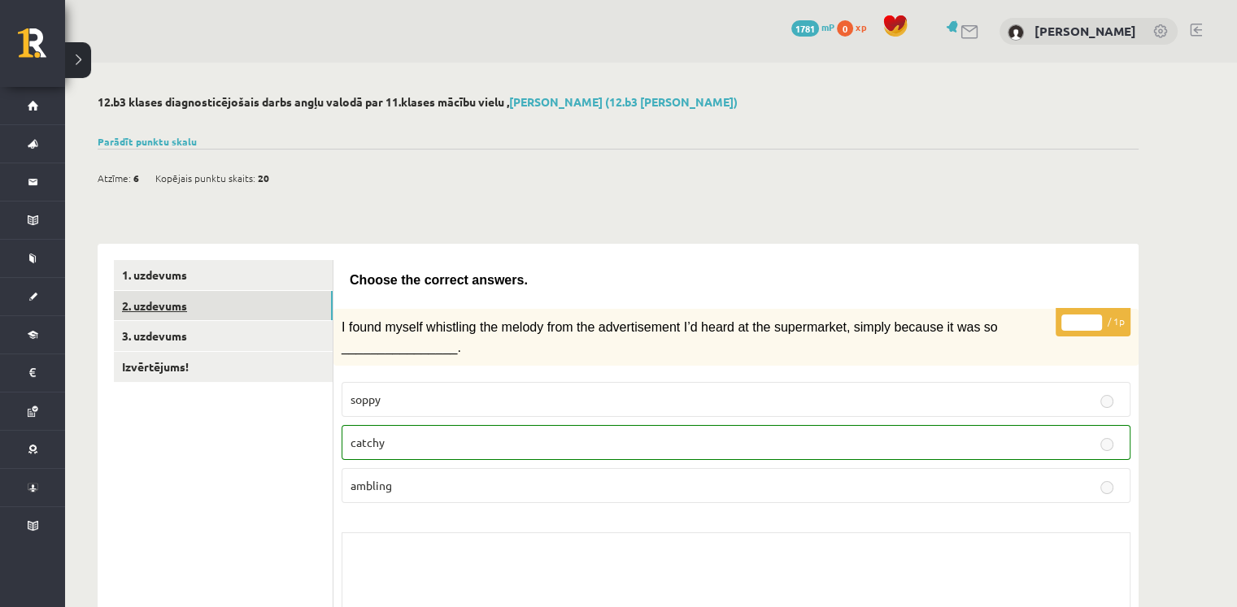
click at [220, 319] on link "2. uzdevums" at bounding box center [223, 306] width 219 height 30
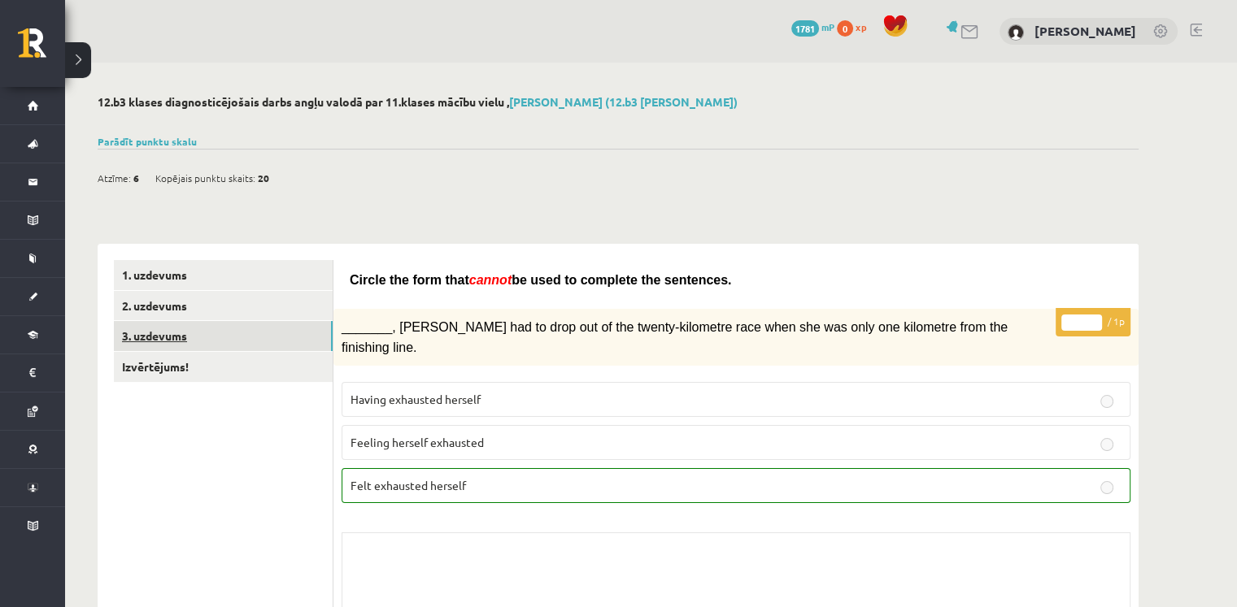
click at [163, 333] on link "3. uzdevums" at bounding box center [223, 336] width 219 height 30
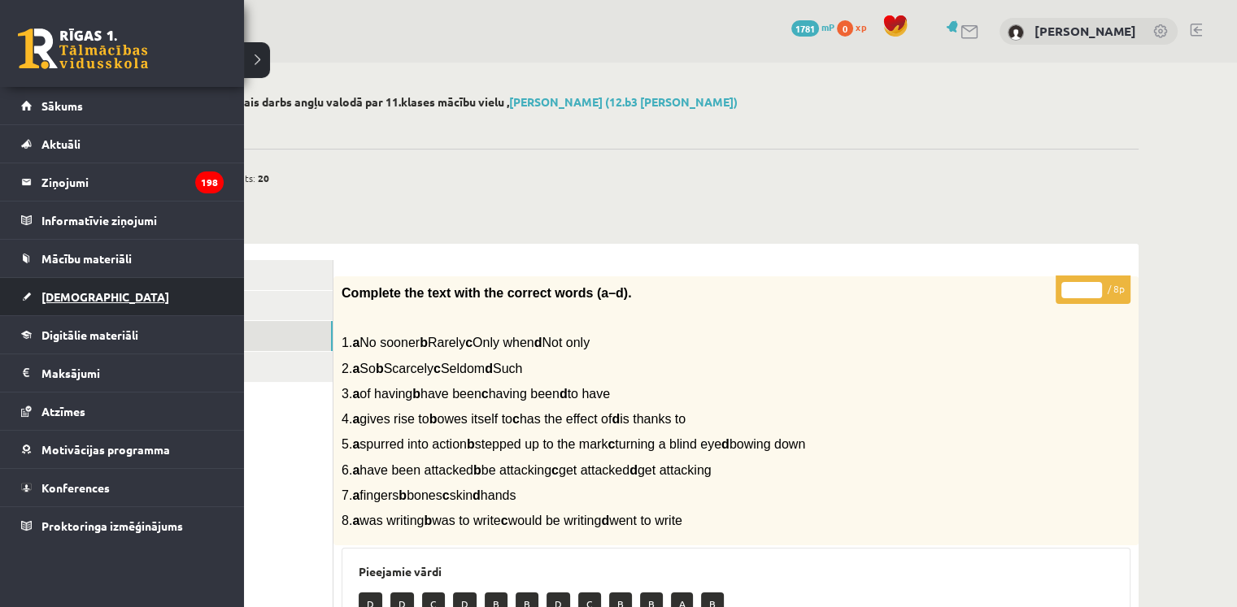
click at [62, 302] on link "[DEMOGRAPHIC_DATA]" at bounding box center [122, 296] width 202 height 37
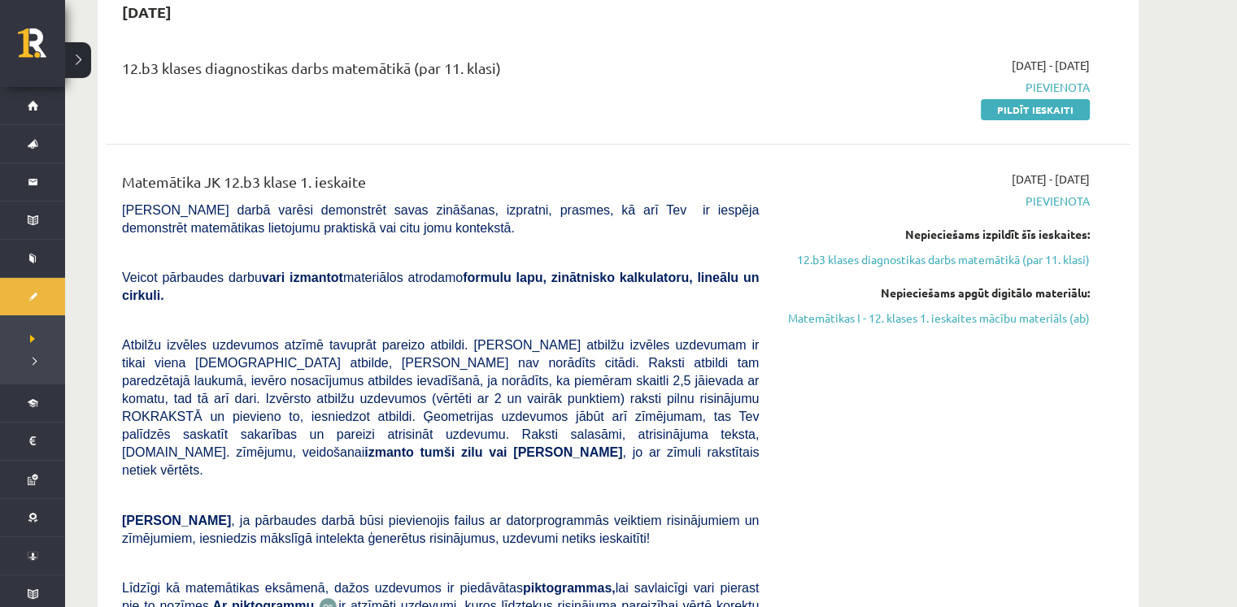
scroll to position [182, 0]
